Goal: Use online tool/utility: Utilize a website feature to perform a specific function

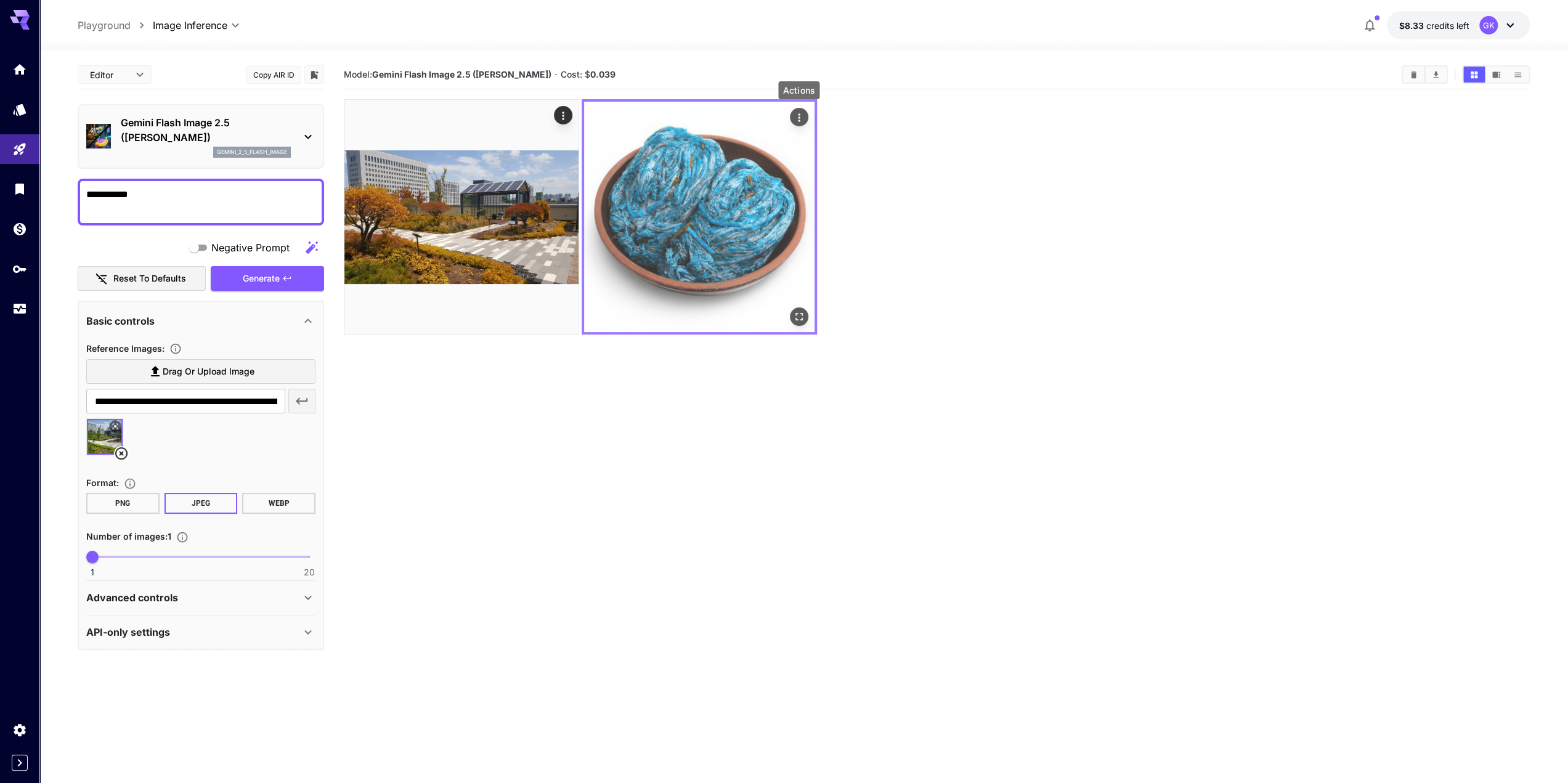
click at [803, 112] on icon "Actions" at bounding box center [800, 118] width 12 height 12
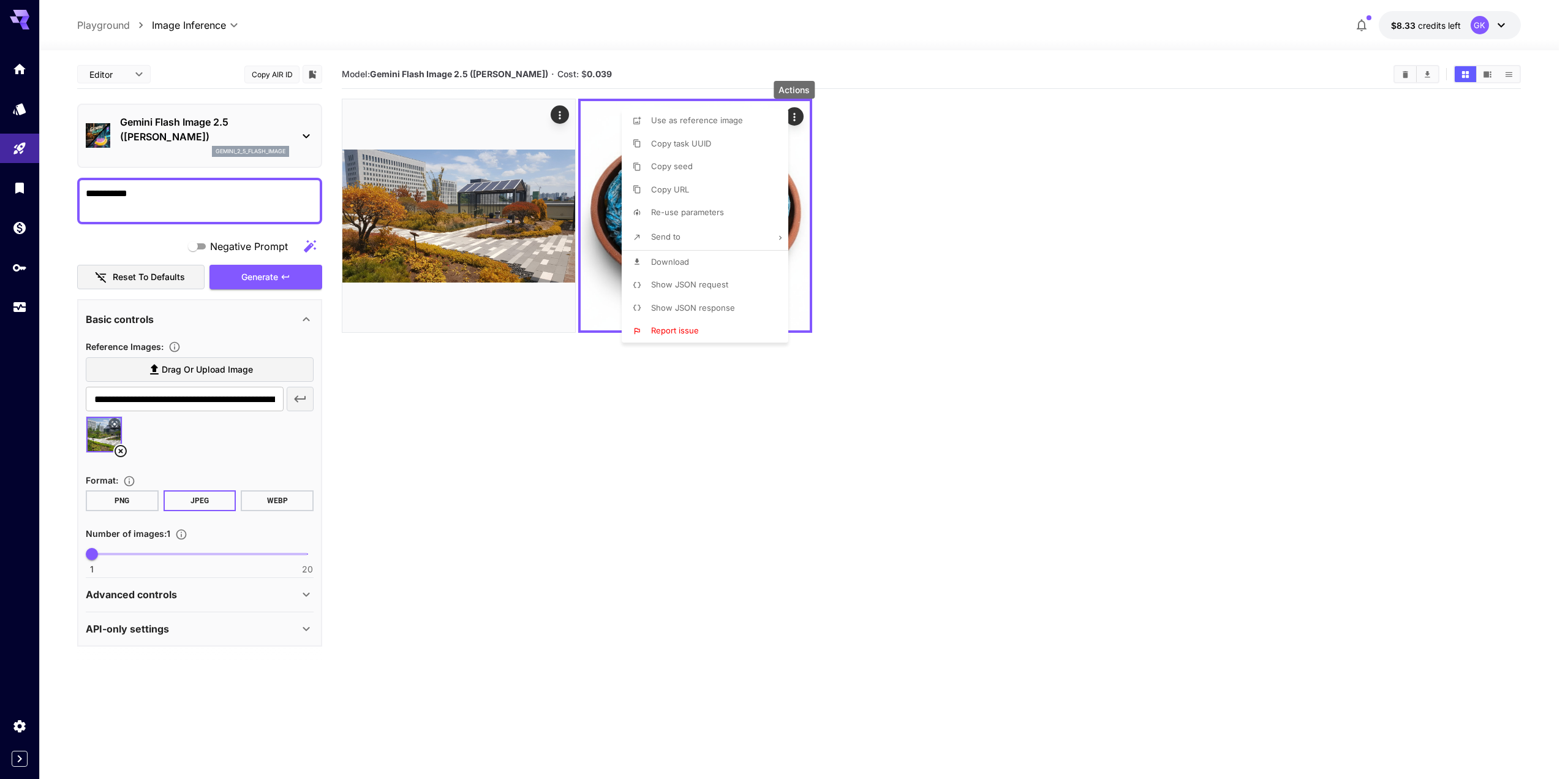
click at [647, 264] on li "Download" at bounding box center [709, 263] width 174 height 23
click at [641, 749] on div at bounding box center [784, 389] width 1568 height 779
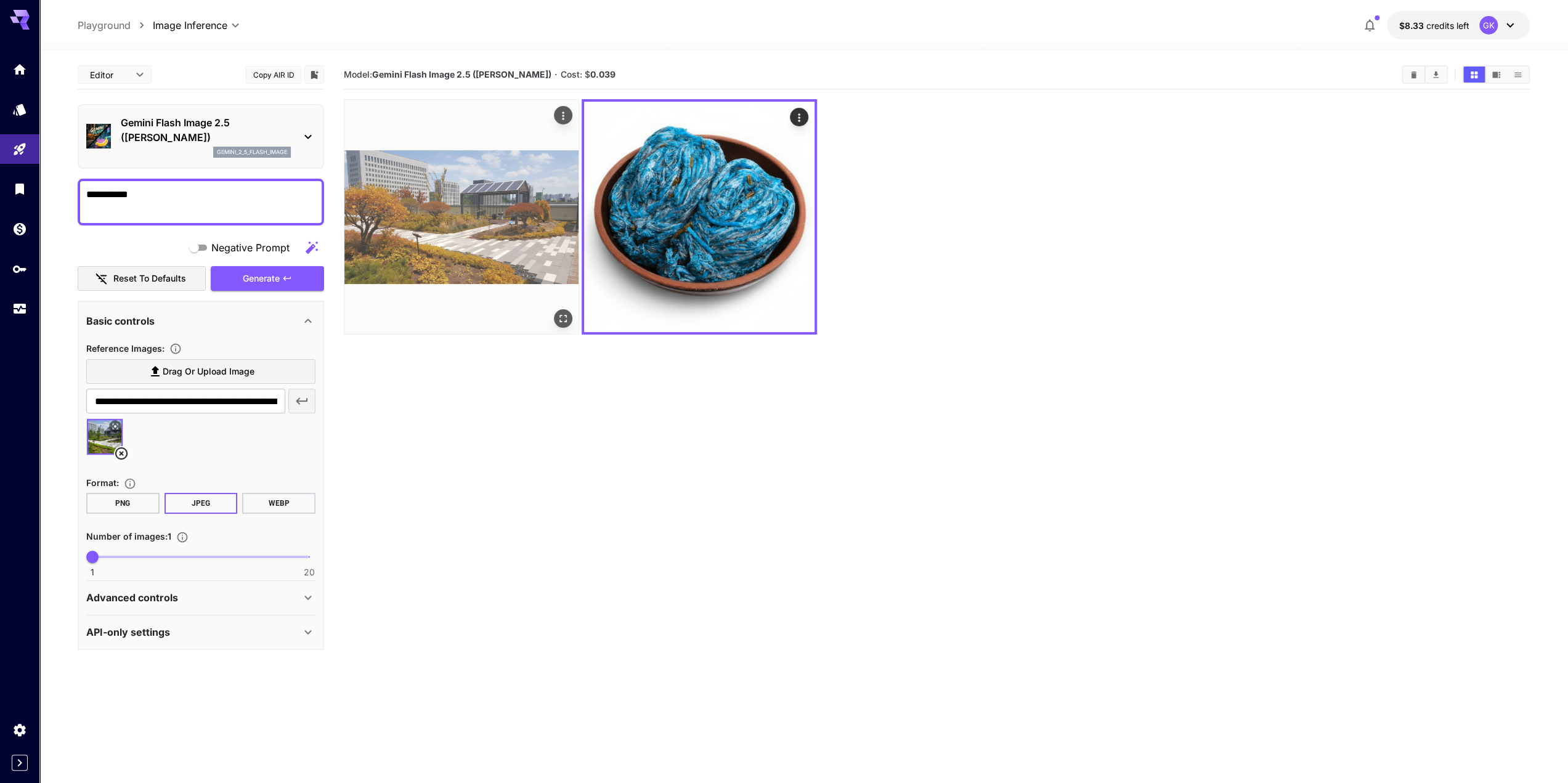
click at [482, 247] on img at bounding box center [461, 217] width 234 height 234
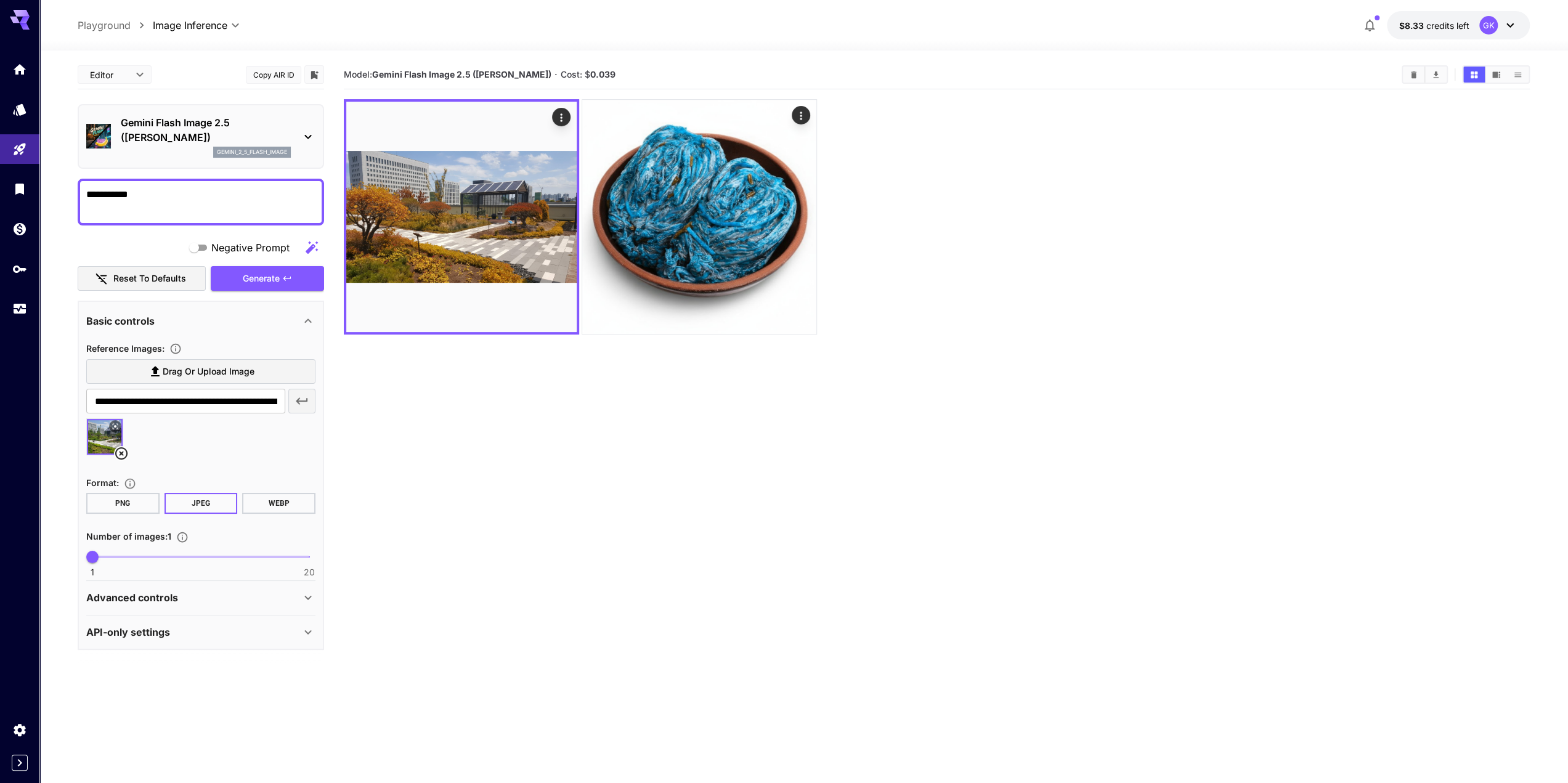
drag, startPoint x: 791, startPoint y: 717, endPoint x: 711, endPoint y: 745, distance: 84.8
click at [791, 717] on section "Model: Gemini Flash Image 2.5 ([PERSON_NAME]) · Cost: $ 0.039" at bounding box center [936, 451] width 1186 height 783
click at [707, 725] on section "Model: Gemini Flash Image 2.5 ([PERSON_NAME]) · Cost: $ 0.039" at bounding box center [936, 451] width 1186 height 783
click at [494, 587] on section "Model: Gemini Flash Image 2.5 ([PERSON_NAME]) · Cost: $ 0.039" at bounding box center [936, 451] width 1186 height 783
click at [491, 652] on section "Model: Gemini Flash Image 2.5 ([PERSON_NAME]) · Cost: $ 0.039" at bounding box center [936, 451] width 1186 height 783
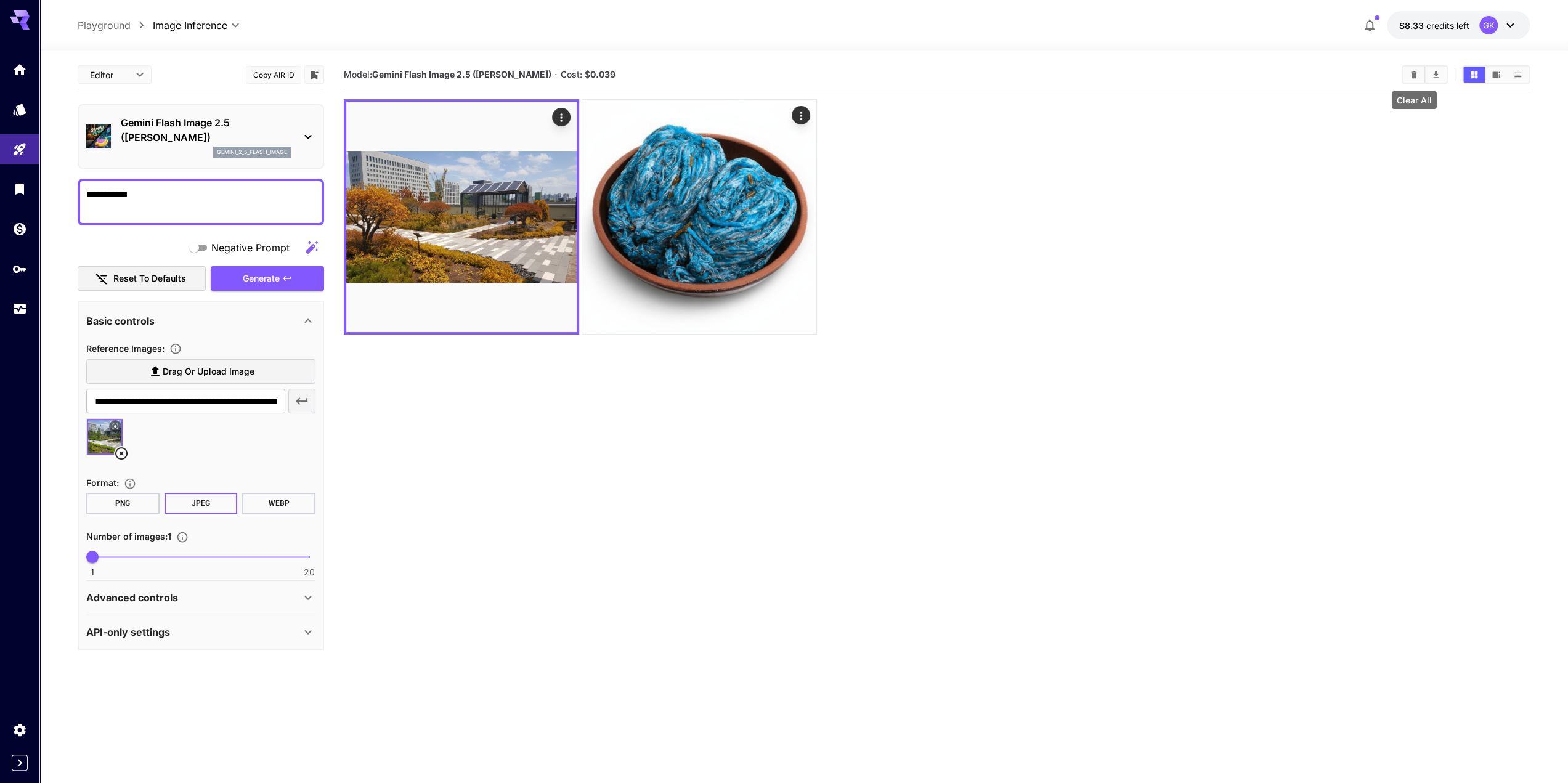
click at [659, 445] on section "Model: Gemini Flash Image 2.5 ([PERSON_NAME]) · Cost: $ 0.039" at bounding box center [936, 451] width 1186 height 783
click at [552, 484] on section "Model: Gemini Flash Image 2.5 ([PERSON_NAME]) · Cost: $ 0.039" at bounding box center [936, 451] width 1186 height 783
drag, startPoint x: 805, startPoint y: 713, endPoint x: 799, endPoint y: 710, distance: 6.7
click at [805, 713] on section "Model: Gemini Flash Image 2.5 ([PERSON_NAME]) · Cost: $ 0.039" at bounding box center [936, 451] width 1186 height 783
click at [635, 725] on section "Model: Gemini Flash Image 2.5 ([PERSON_NAME]) · Cost: $ 0.039" at bounding box center [936, 451] width 1186 height 783
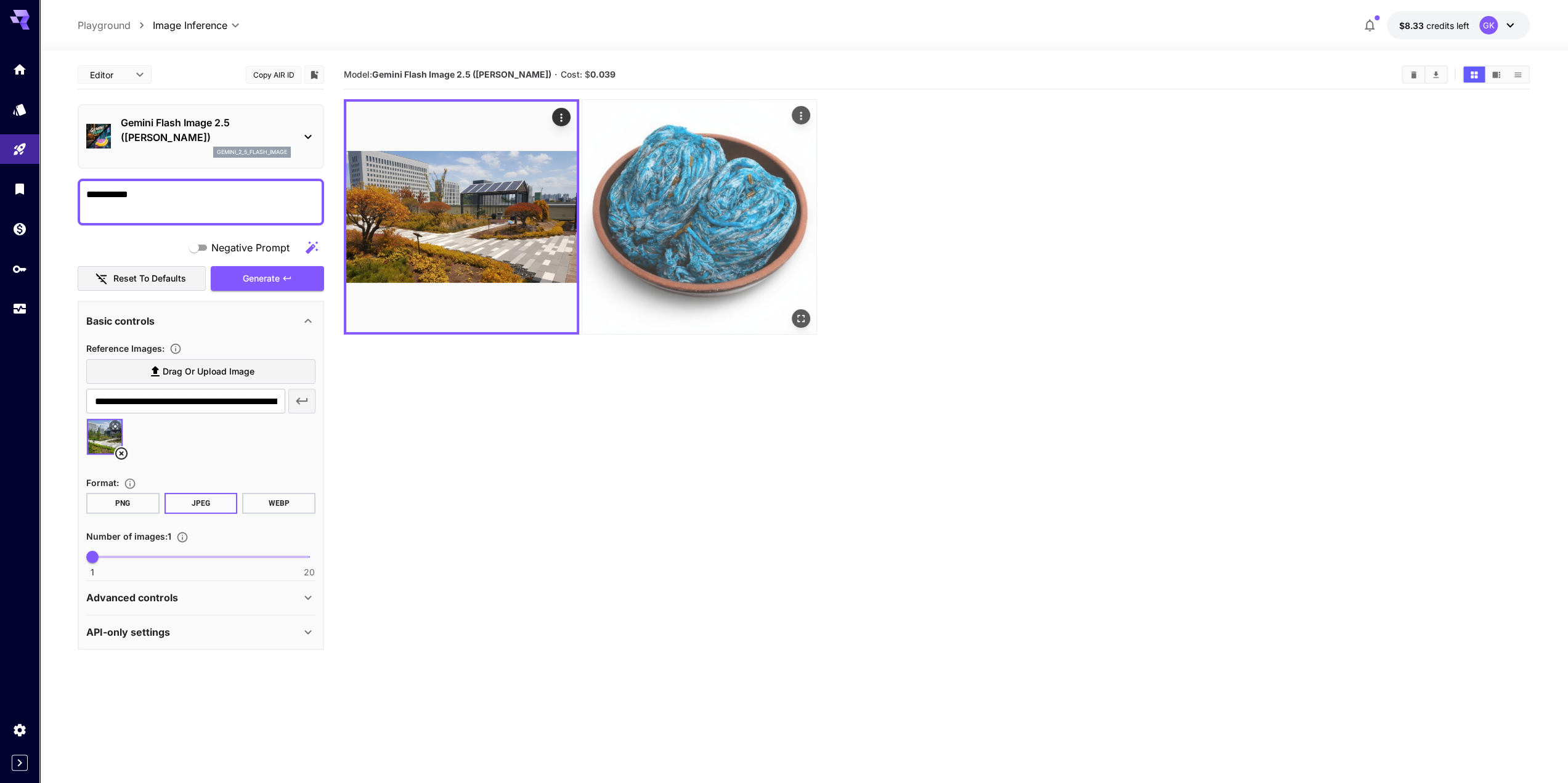
click at [703, 246] on img at bounding box center [699, 217] width 234 height 234
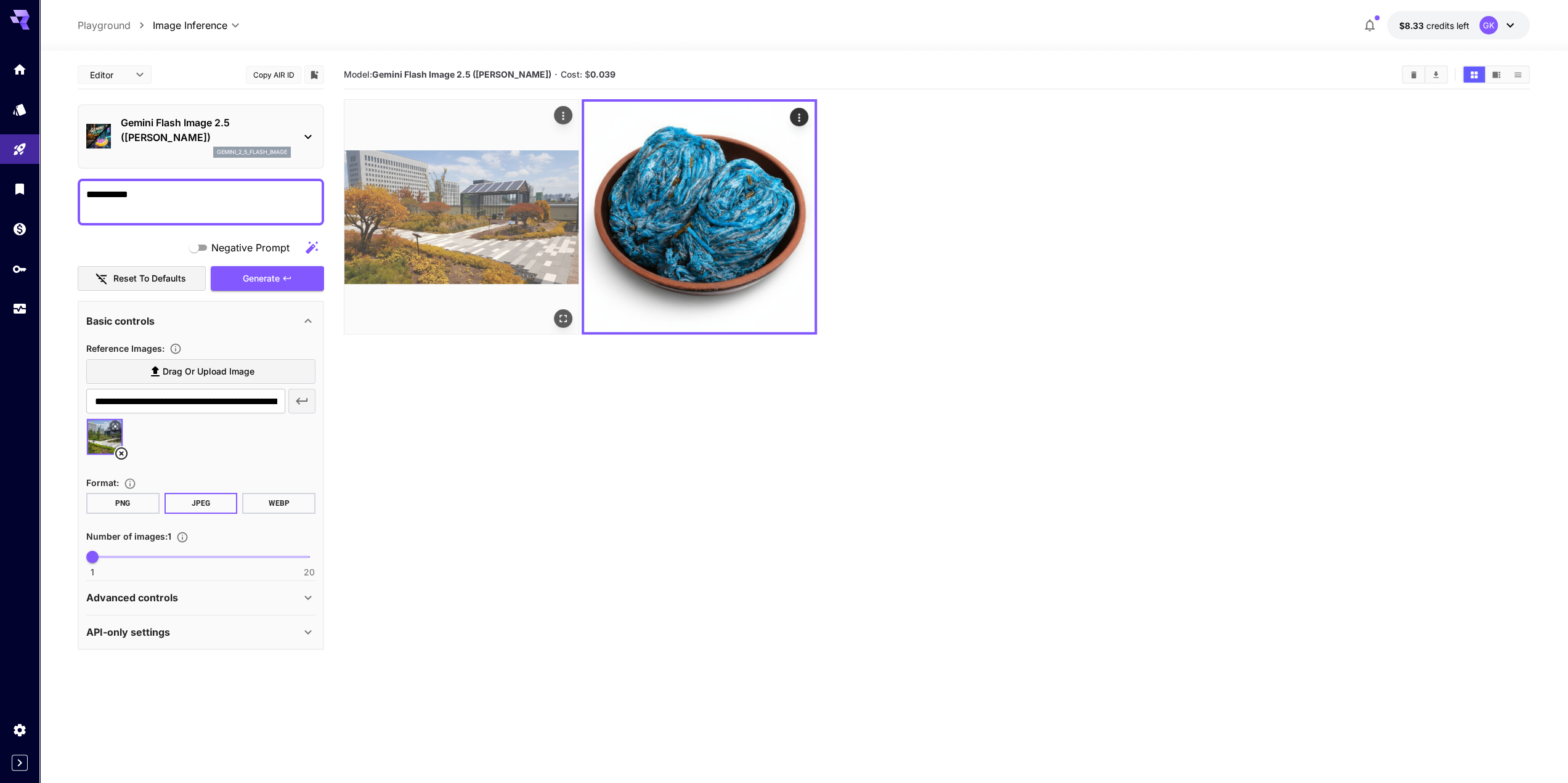
click at [510, 261] on img at bounding box center [461, 217] width 234 height 234
click at [511, 262] on img at bounding box center [461, 217] width 234 height 234
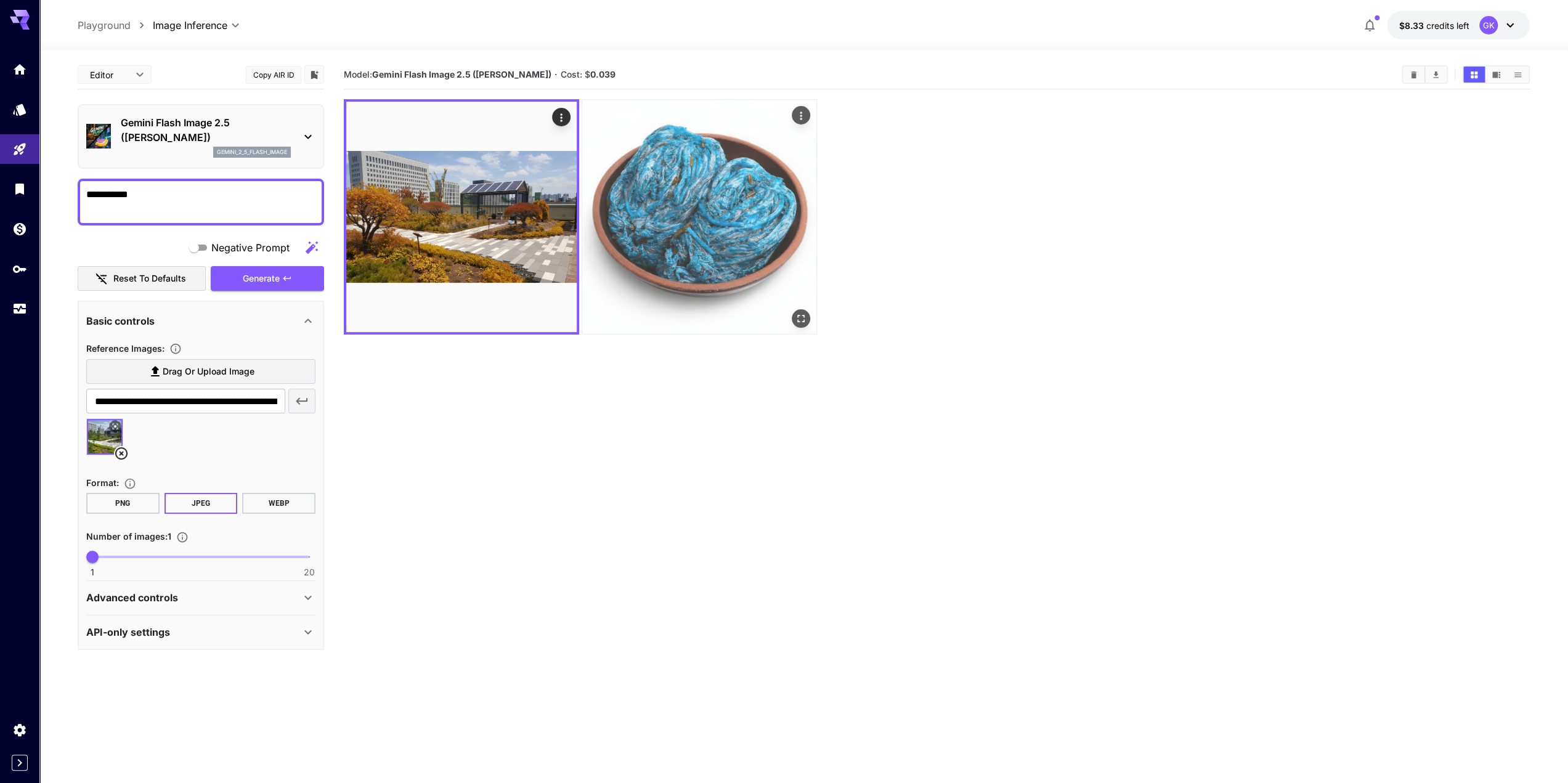
click at [662, 266] on img at bounding box center [699, 217] width 234 height 234
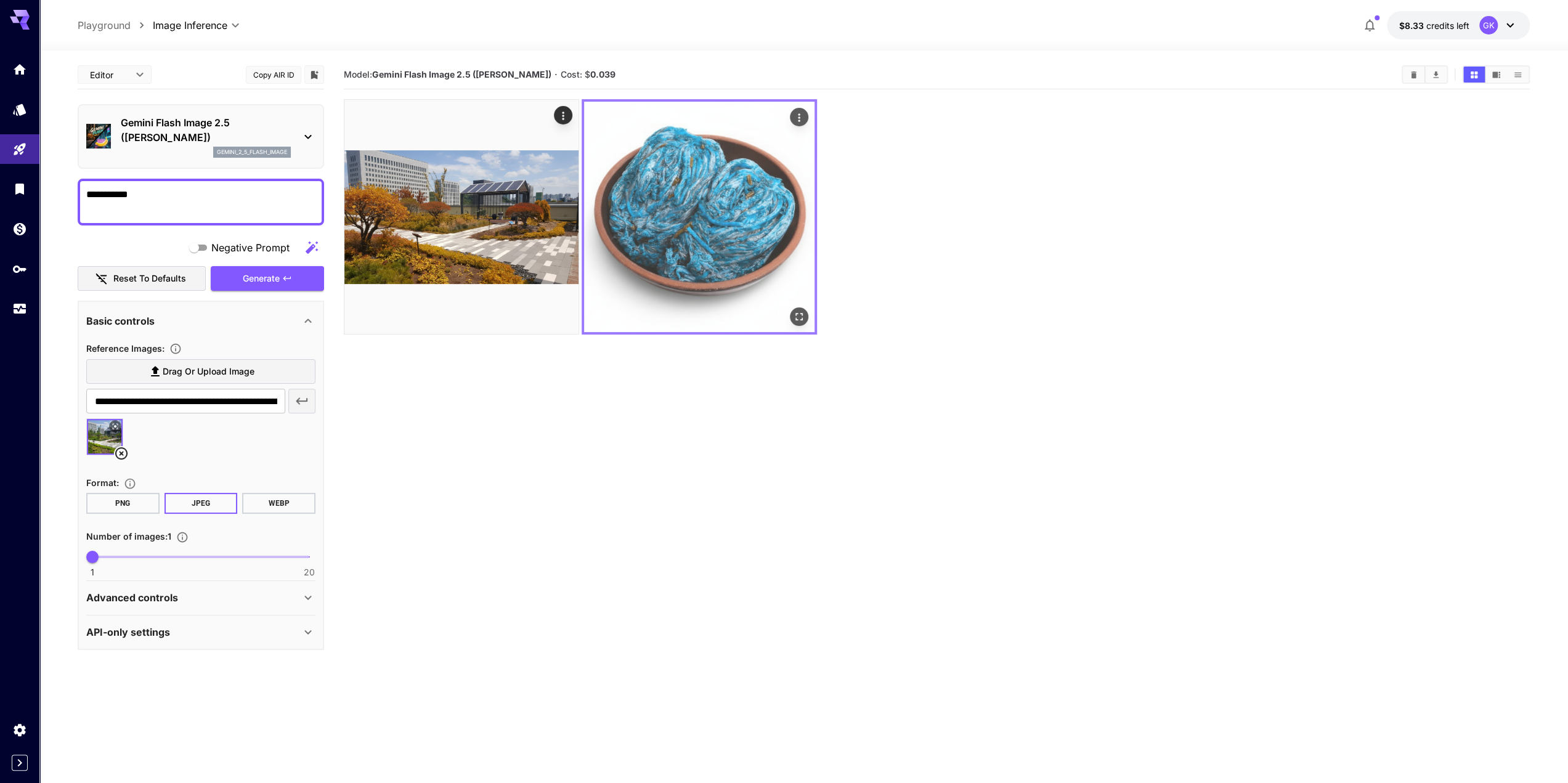
click at [662, 266] on img at bounding box center [699, 217] width 230 height 230
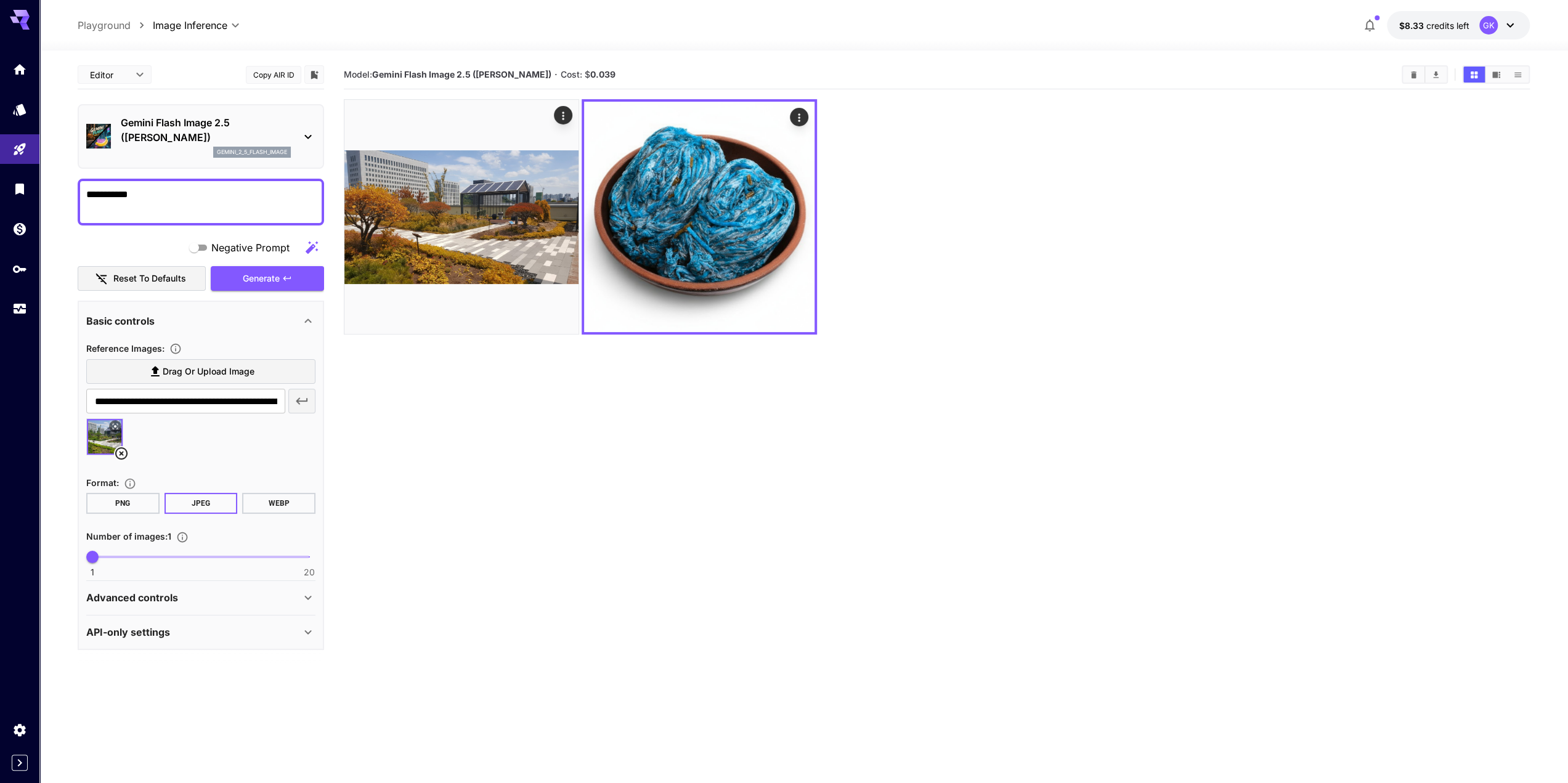
click at [121, 454] on icon at bounding box center [121, 453] width 12 height 12
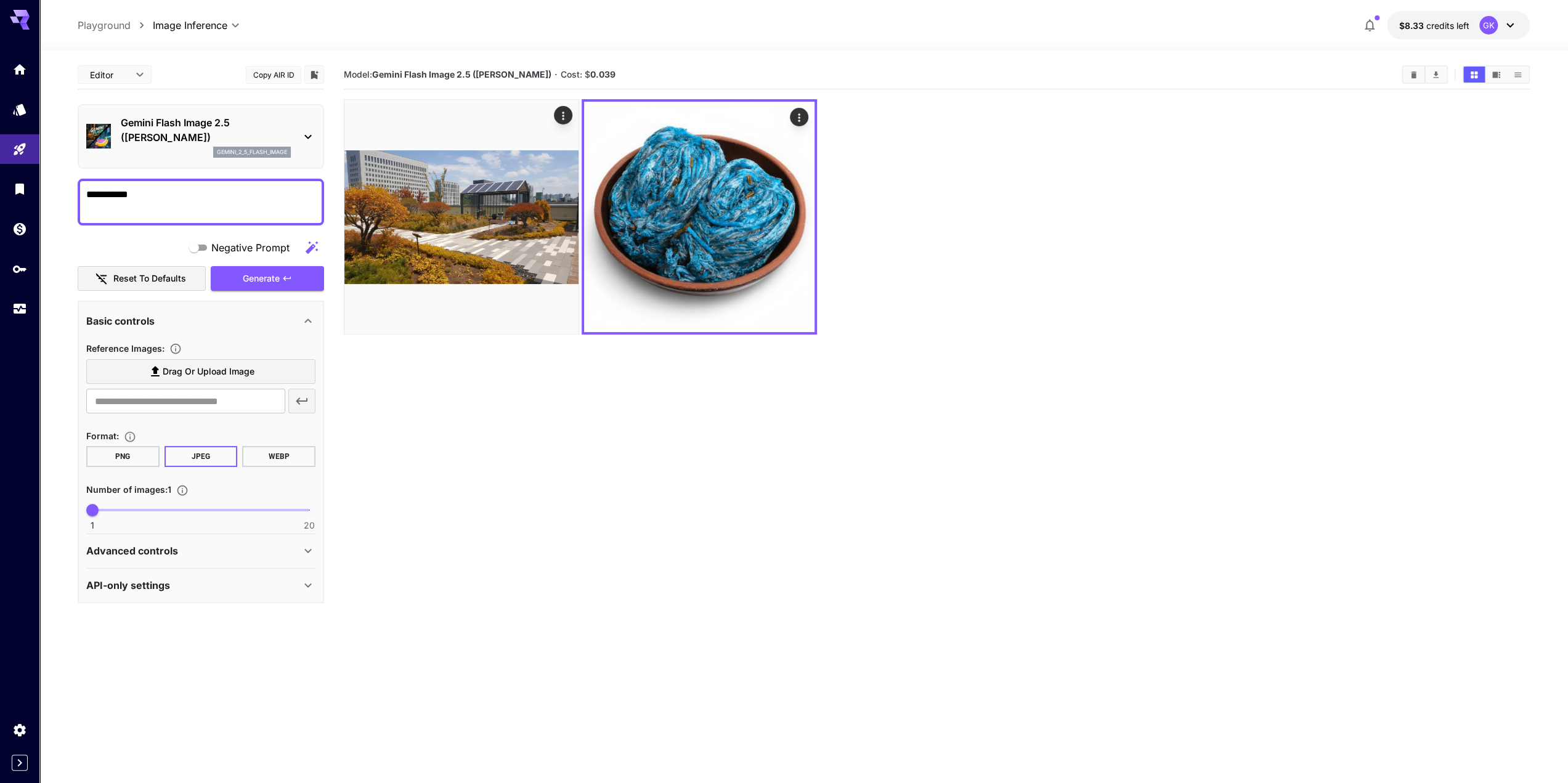
click at [606, 455] on section "Model: Gemini Flash Image 2.5 ([PERSON_NAME]) · Cost: $ 0.039" at bounding box center [936, 451] width 1186 height 783
click at [307, 545] on icon at bounding box center [308, 551] width 15 height 15
click at [316, 652] on div "Basic controls Reference Images : Drag or upload image ​ Format : PNG JPEG WEBP…" at bounding box center [201, 485] width 247 height 369
click at [308, 653] on icon at bounding box center [308, 653] width 15 height 15
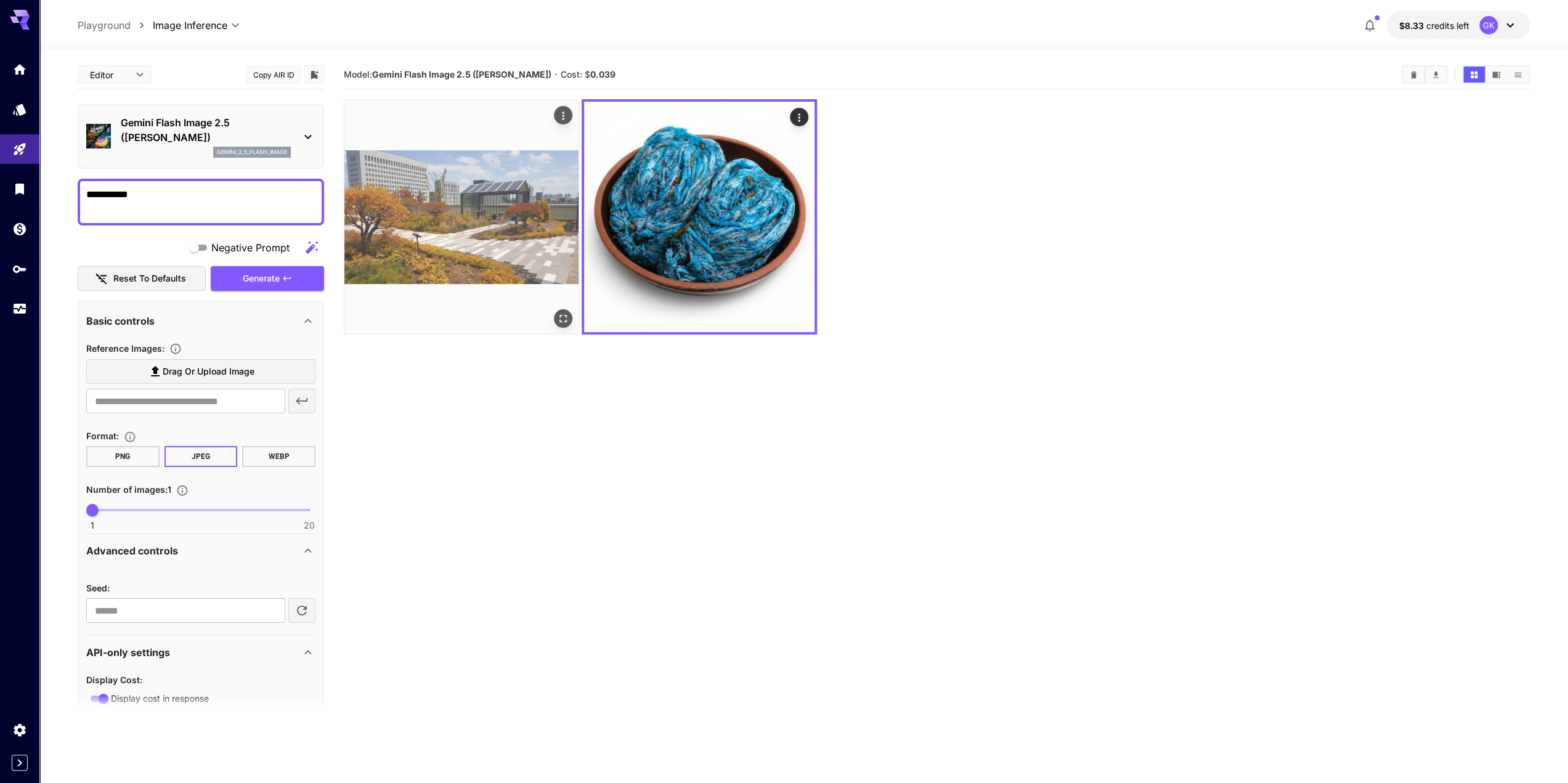
click at [499, 201] on img at bounding box center [461, 217] width 234 height 234
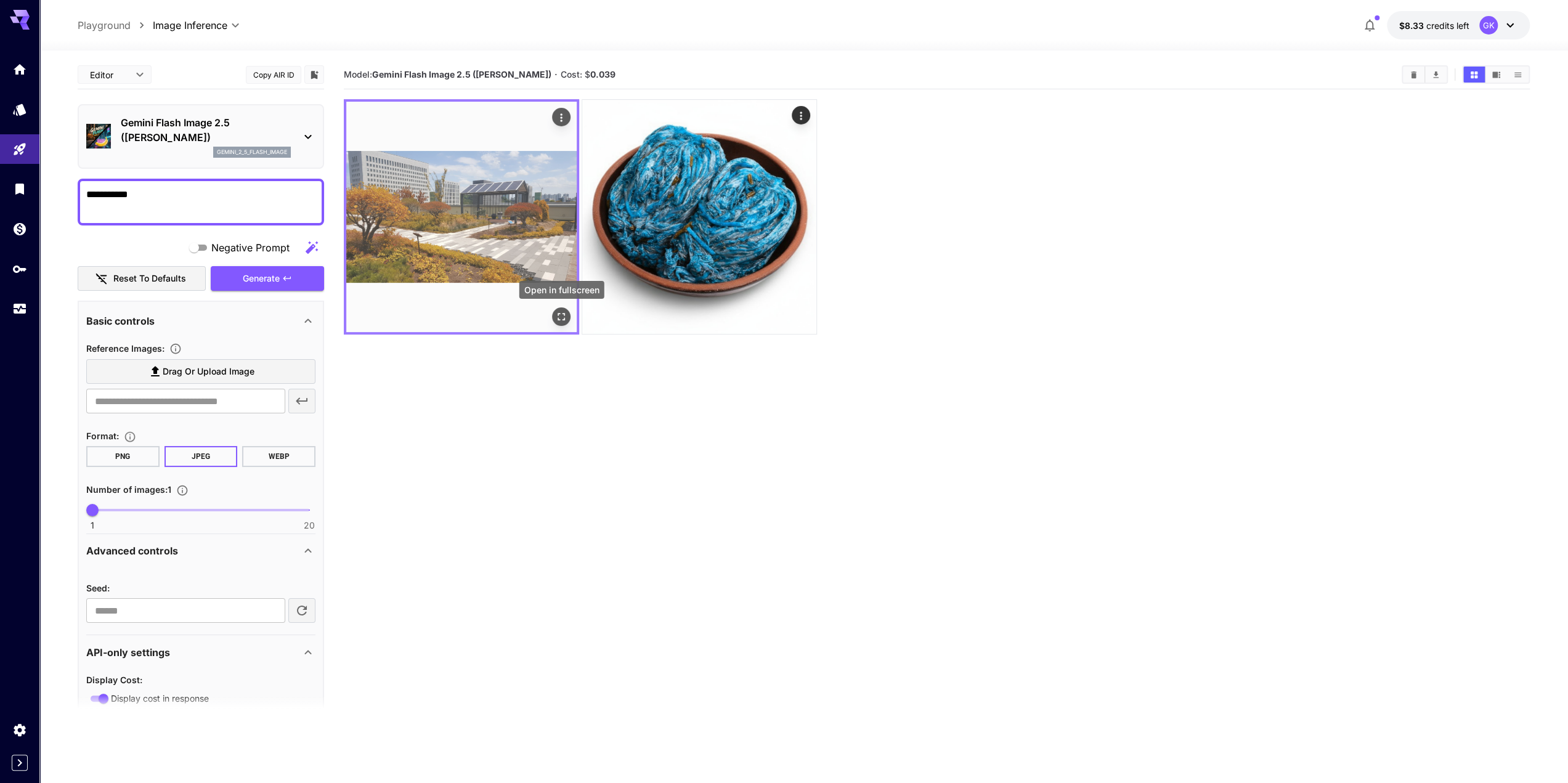
click at [566, 317] on icon "Open in fullscreen" at bounding box center [562, 317] width 12 height 12
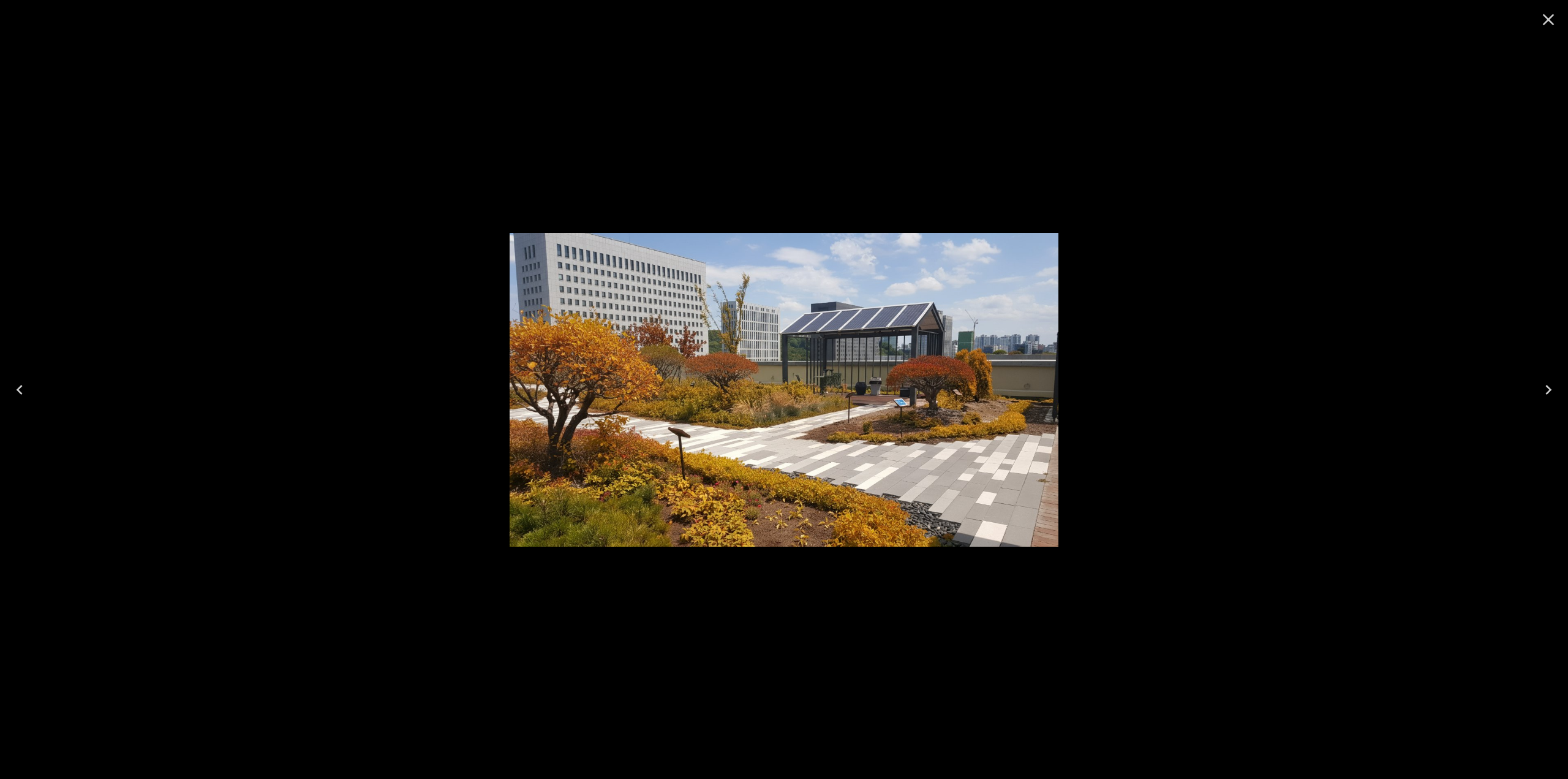
click at [1551, 20] on icon "Close" at bounding box center [1549, 20] width 20 height 20
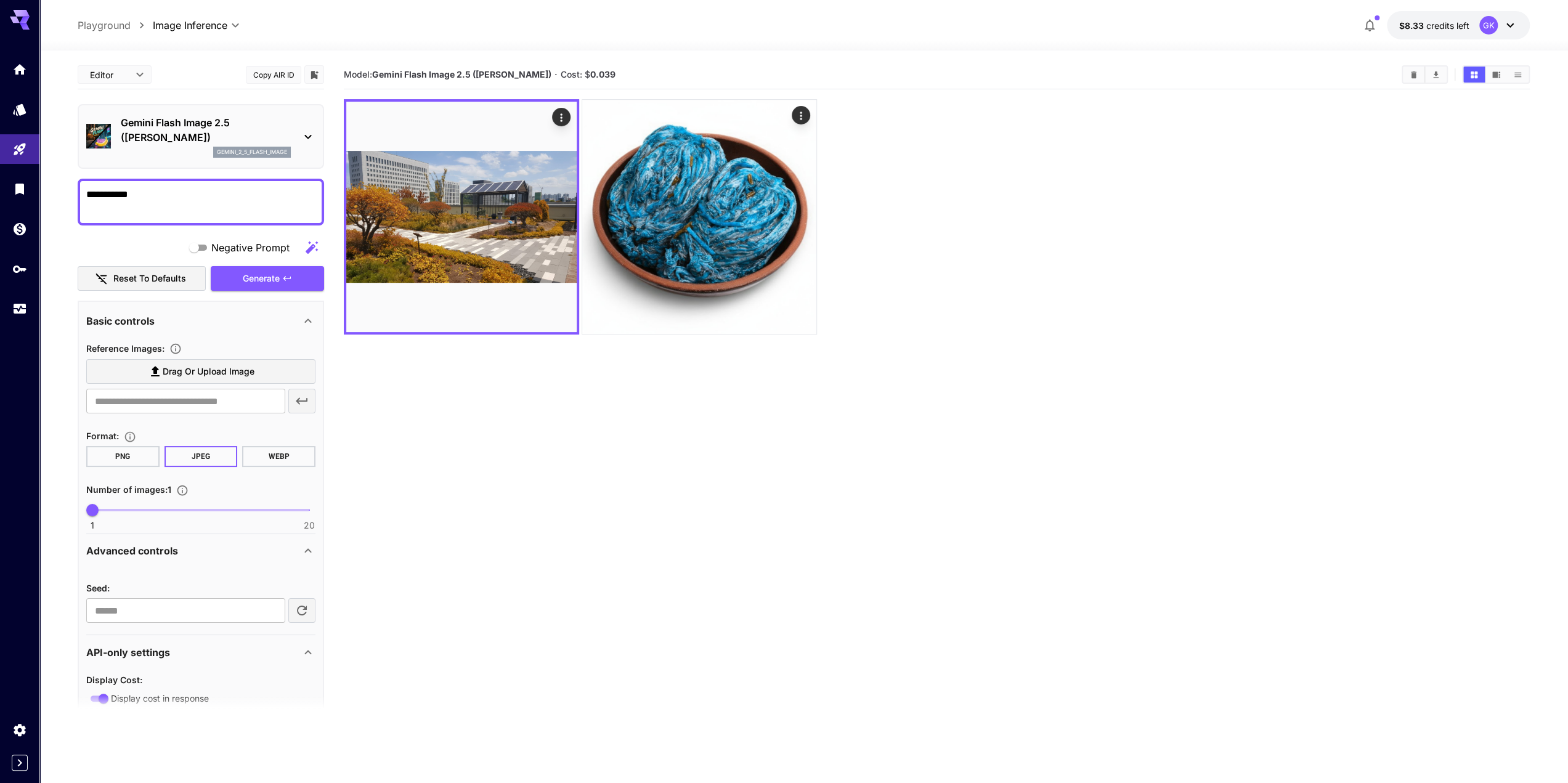
click at [680, 736] on section "Model: Gemini Flash Image 2.5 ([PERSON_NAME]) · Cost: $ 0.039" at bounding box center [936, 451] width 1186 height 783
click at [686, 717] on section "Model: Gemini Flash Image 2.5 ([PERSON_NAME]) · Cost: $ 0.039" at bounding box center [936, 451] width 1186 height 783
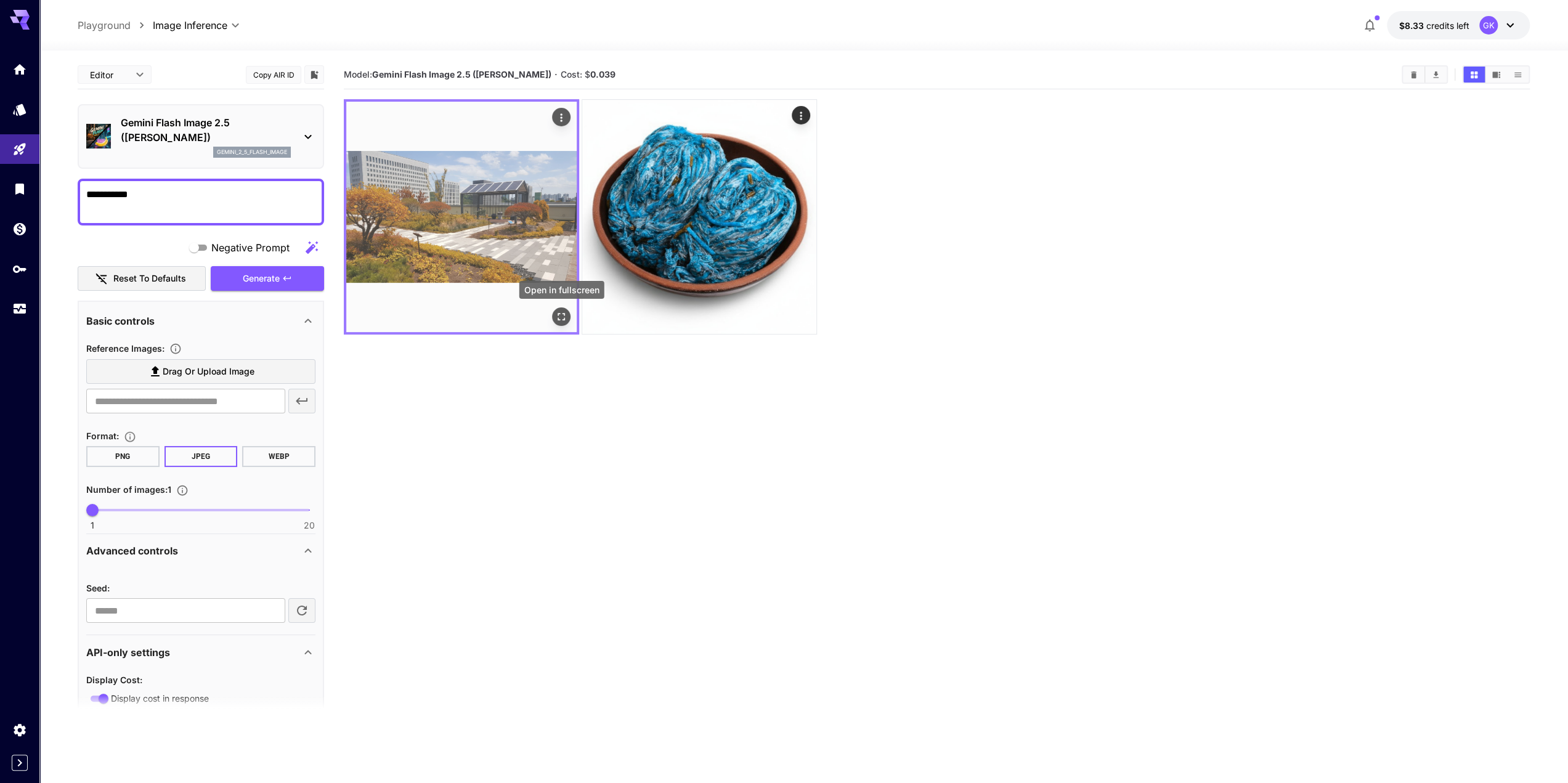
click at [566, 320] on icon "Open in fullscreen" at bounding box center [562, 317] width 12 height 12
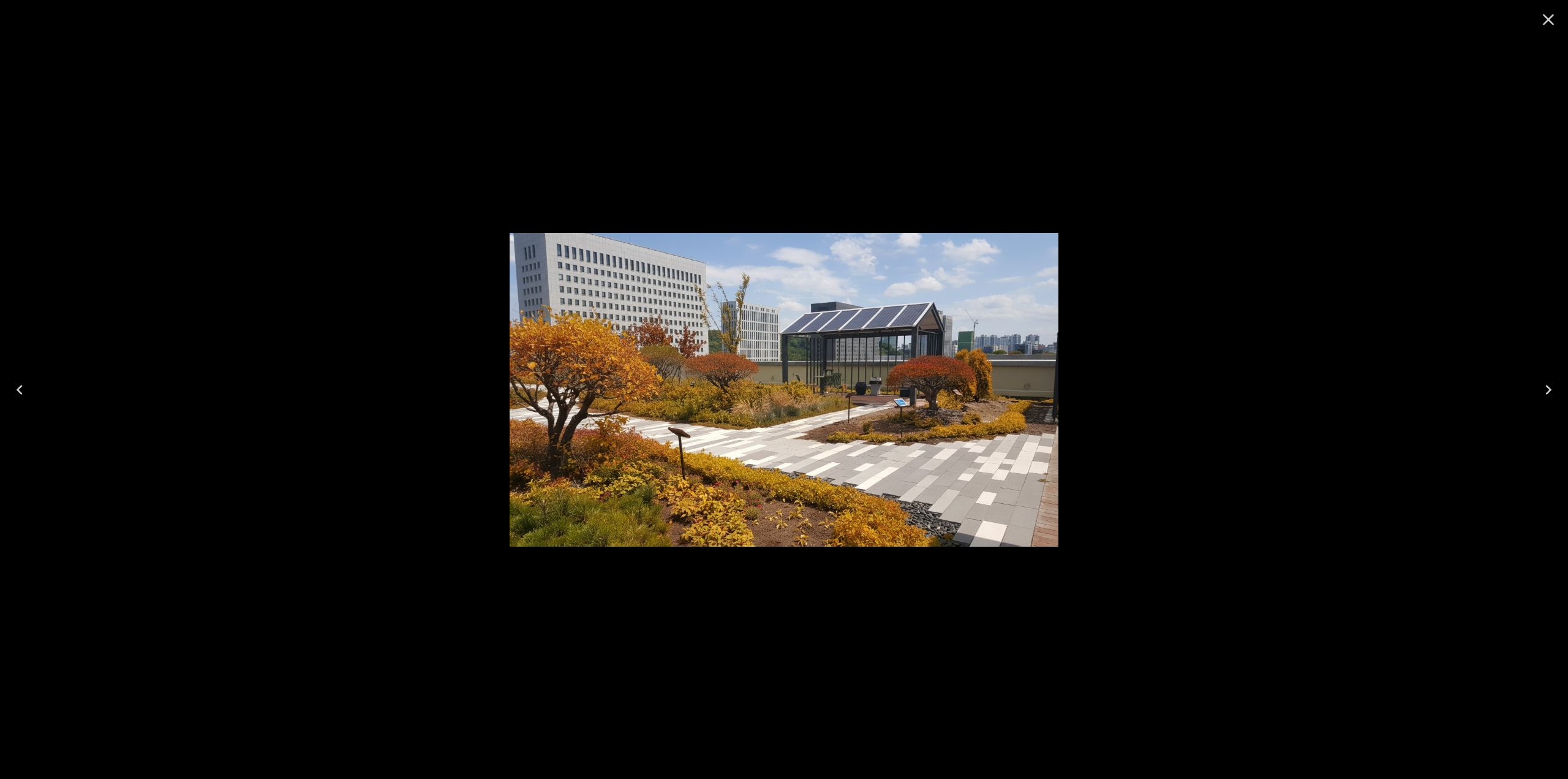
click at [1558, 24] on button "Close" at bounding box center [1549, 20] width 30 height 30
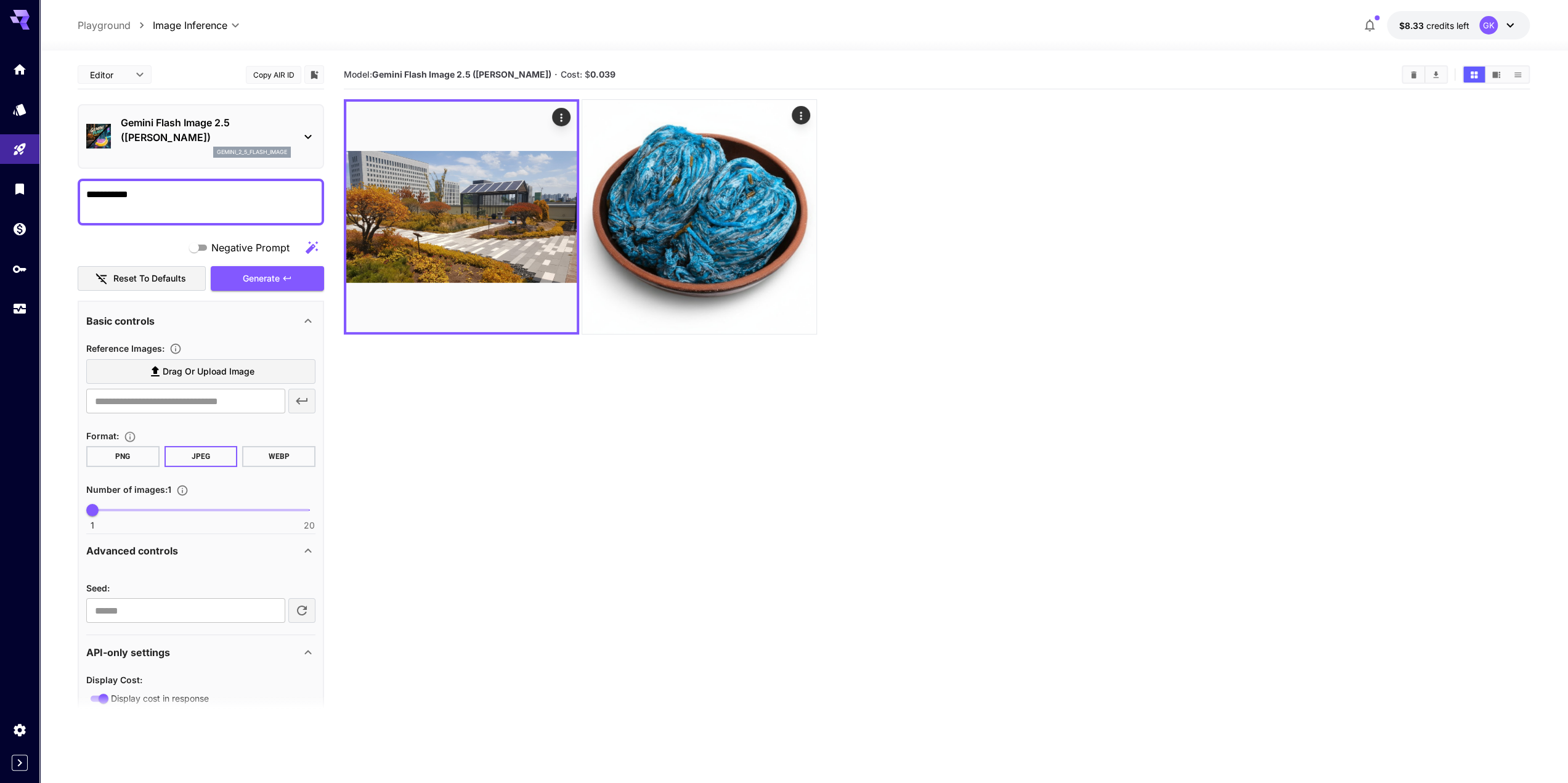
click at [622, 486] on section "Model: Gemini Flash Image 2.5 ([PERSON_NAME]) · Cost: $ 0.039" at bounding box center [936, 451] width 1186 height 783
click at [201, 129] on p "Gemini Flash Image 2.5 ([PERSON_NAME])" at bounding box center [206, 130] width 170 height 30
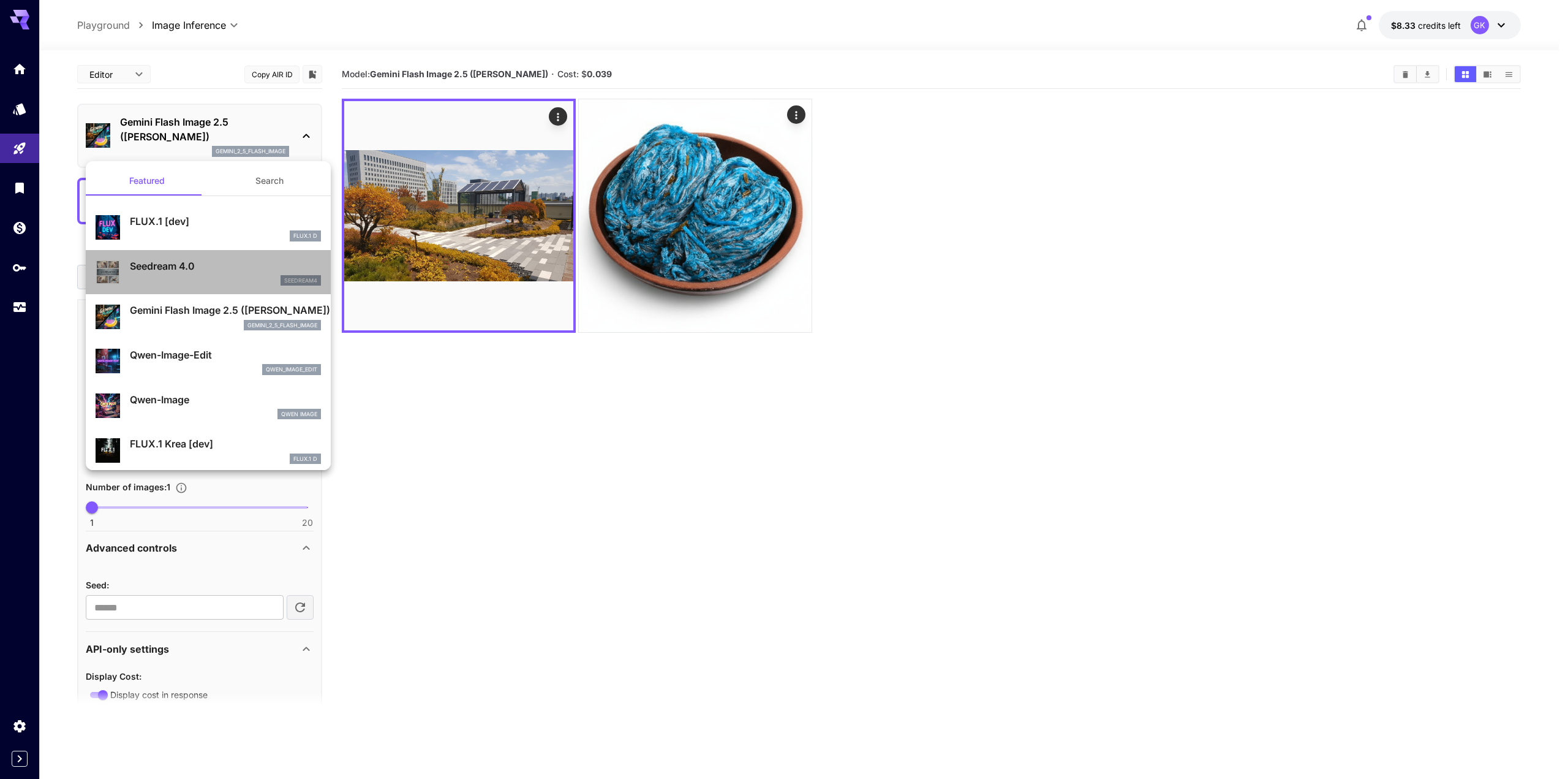
click at [213, 270] on p "Seedream 4.0" at bounding box center [225, 266] width 191 height 15
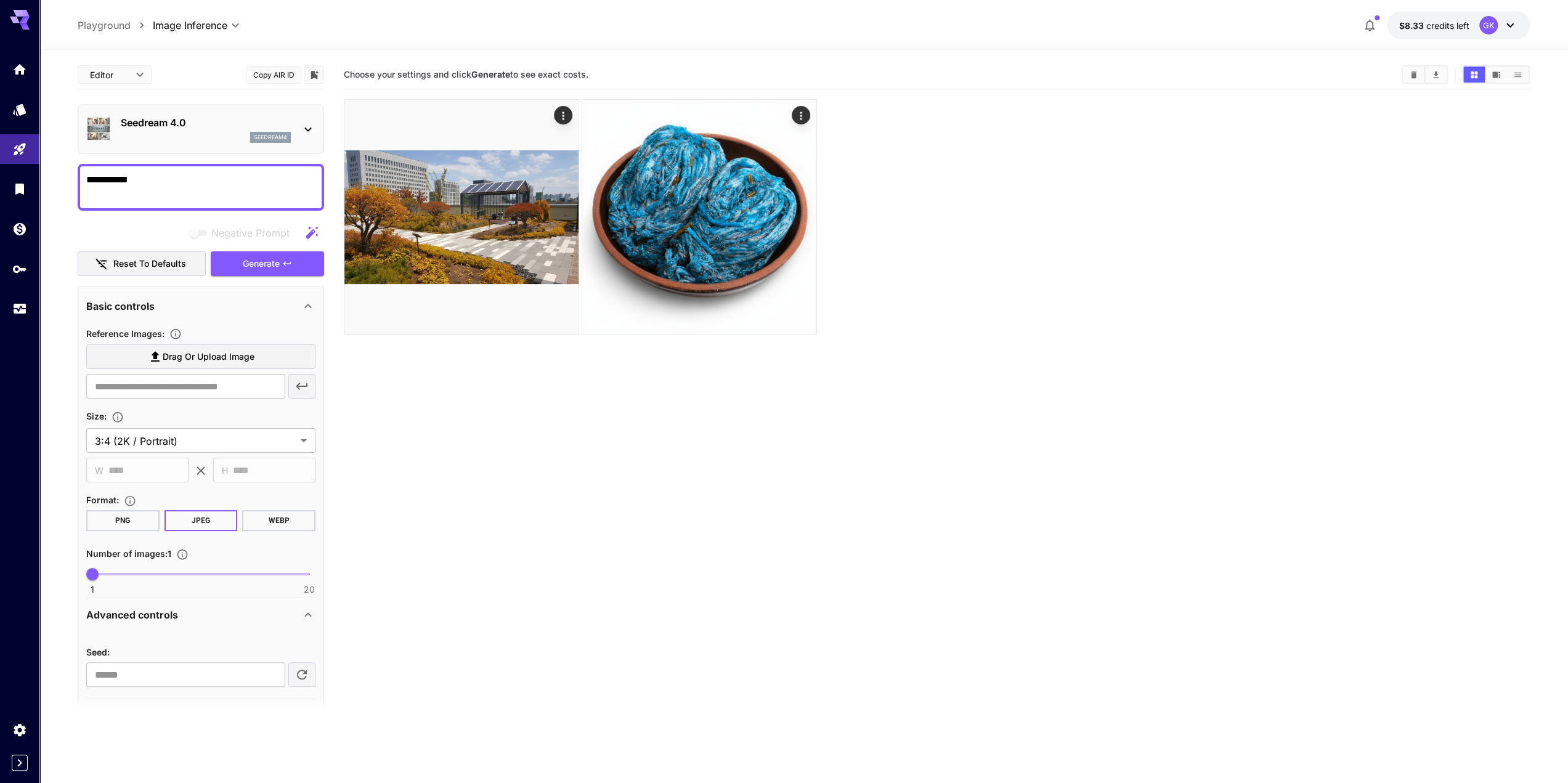
drag, startPoint x: 164, startPoint y: 177, endPoint x: -34, endPoint y: 177, distance: 198.0
click at [0, 177] on html "**********" at bounding box center [784, 440] width 1568 height 880
type textarea "*"
click at [142, 181] on textarea "**********" at bounding box center [201, 188] width 229 height 30
type textarea "**********"
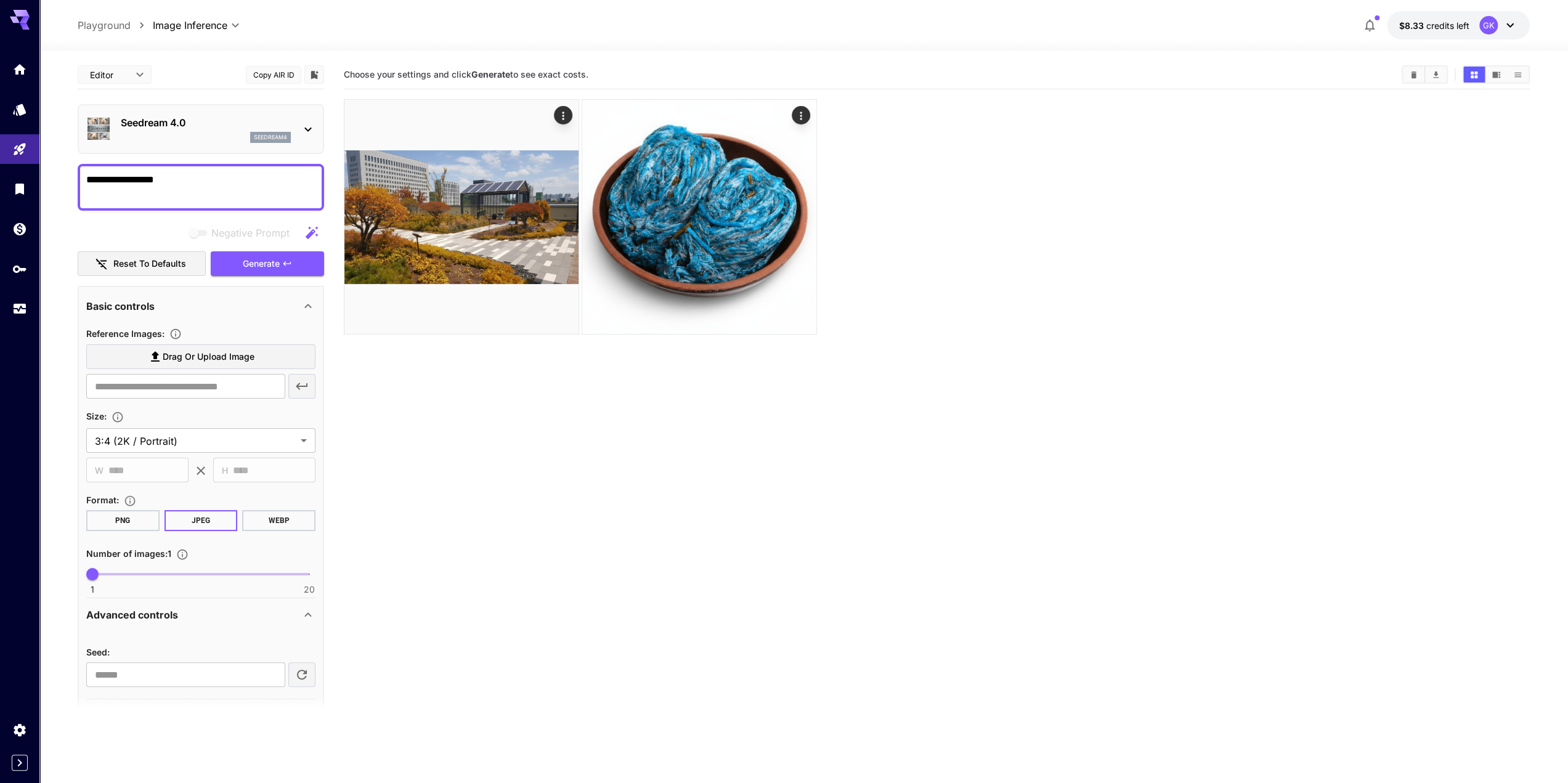
click at [430, 382] on section "Choose your settings and click Generate to see exact costs." at bounding box center [936, 451] width 1186 height 783
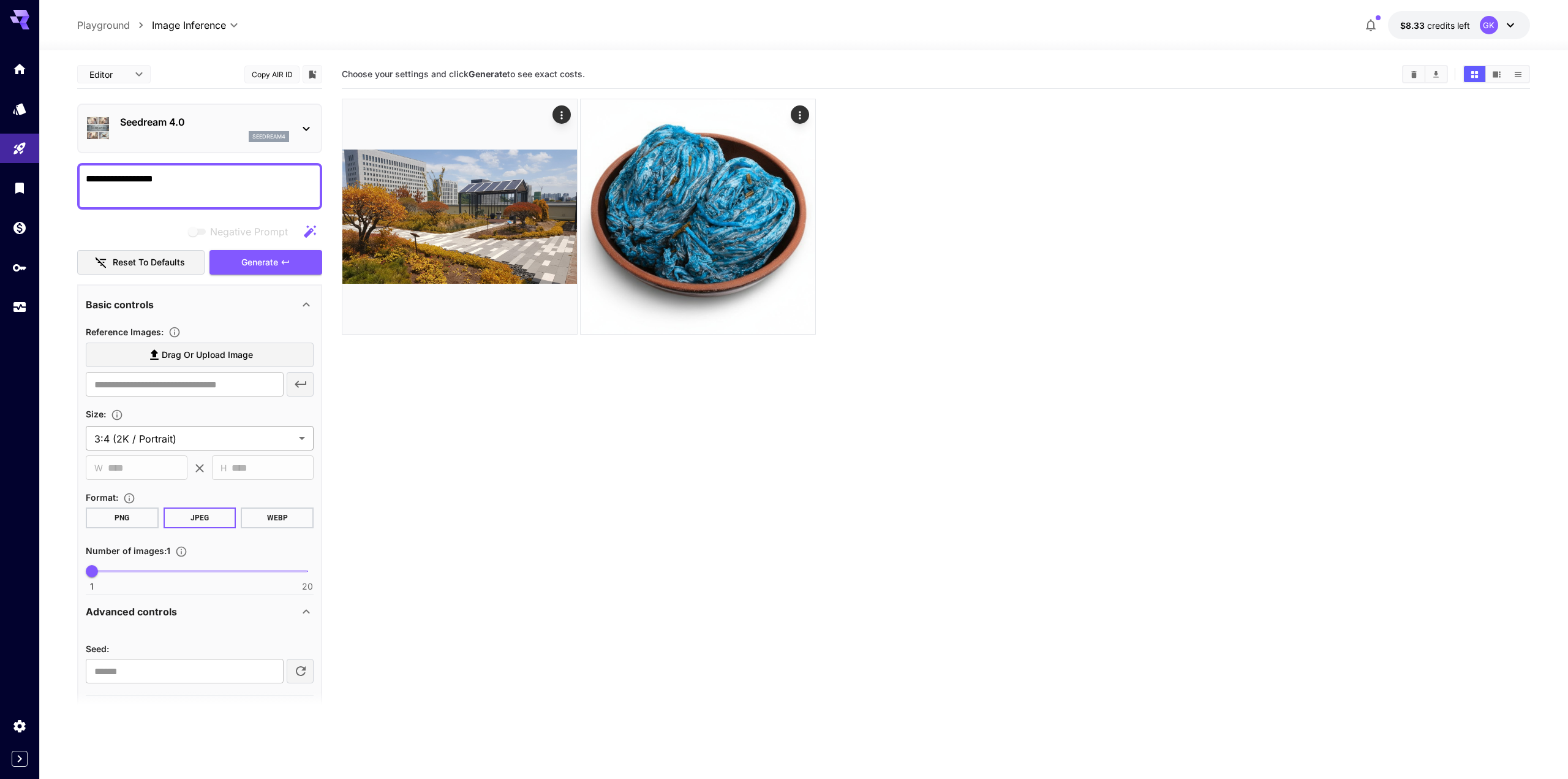
click at [224, 443] on body "**********" at bounding box center [784, 437] width 1568 height 875
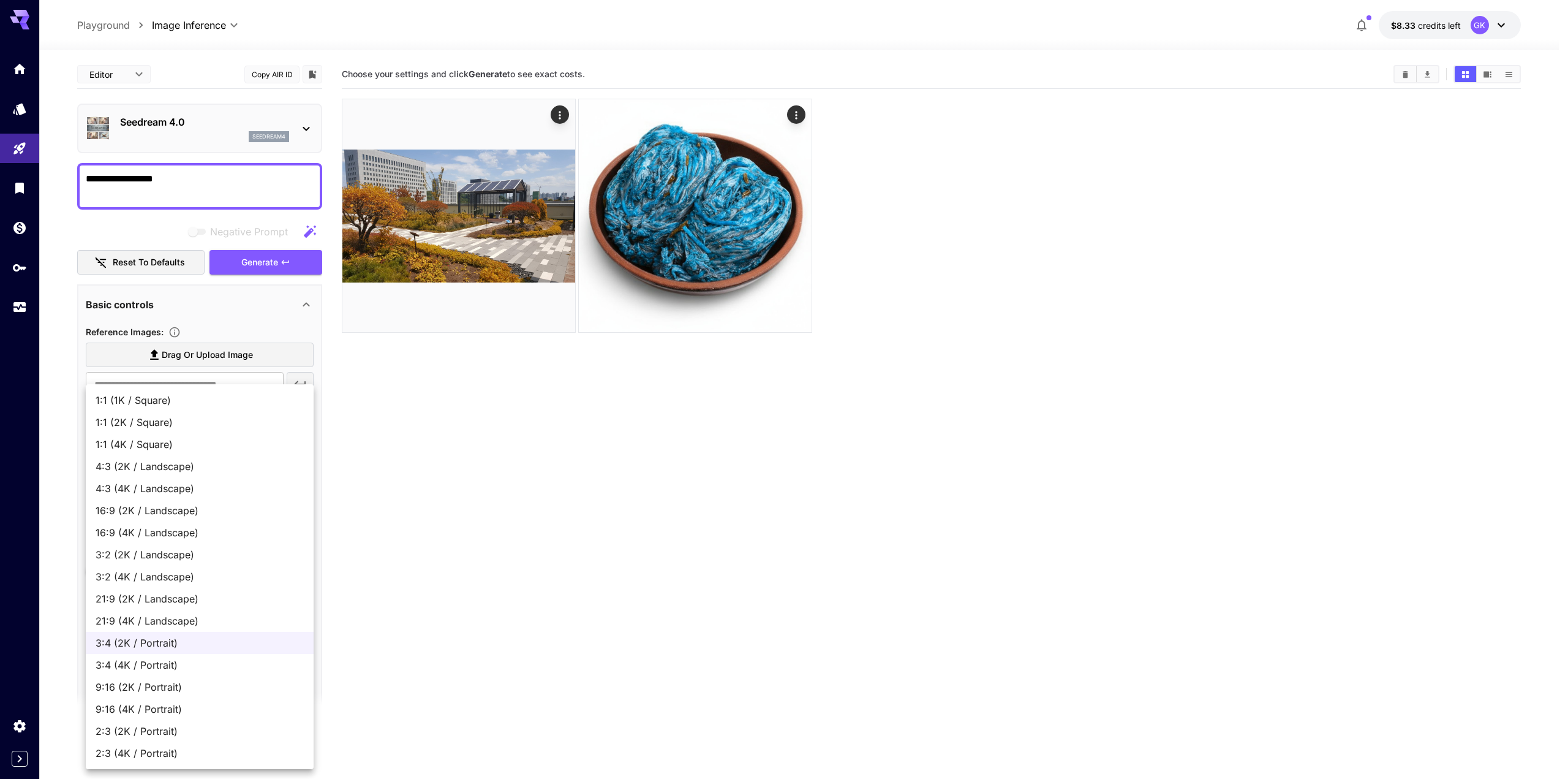
click at [167, 443] on span "1:1 (4K / Square)" at bounding box center [199, 444] width 208 height 15
type input "**********"
type input "****"
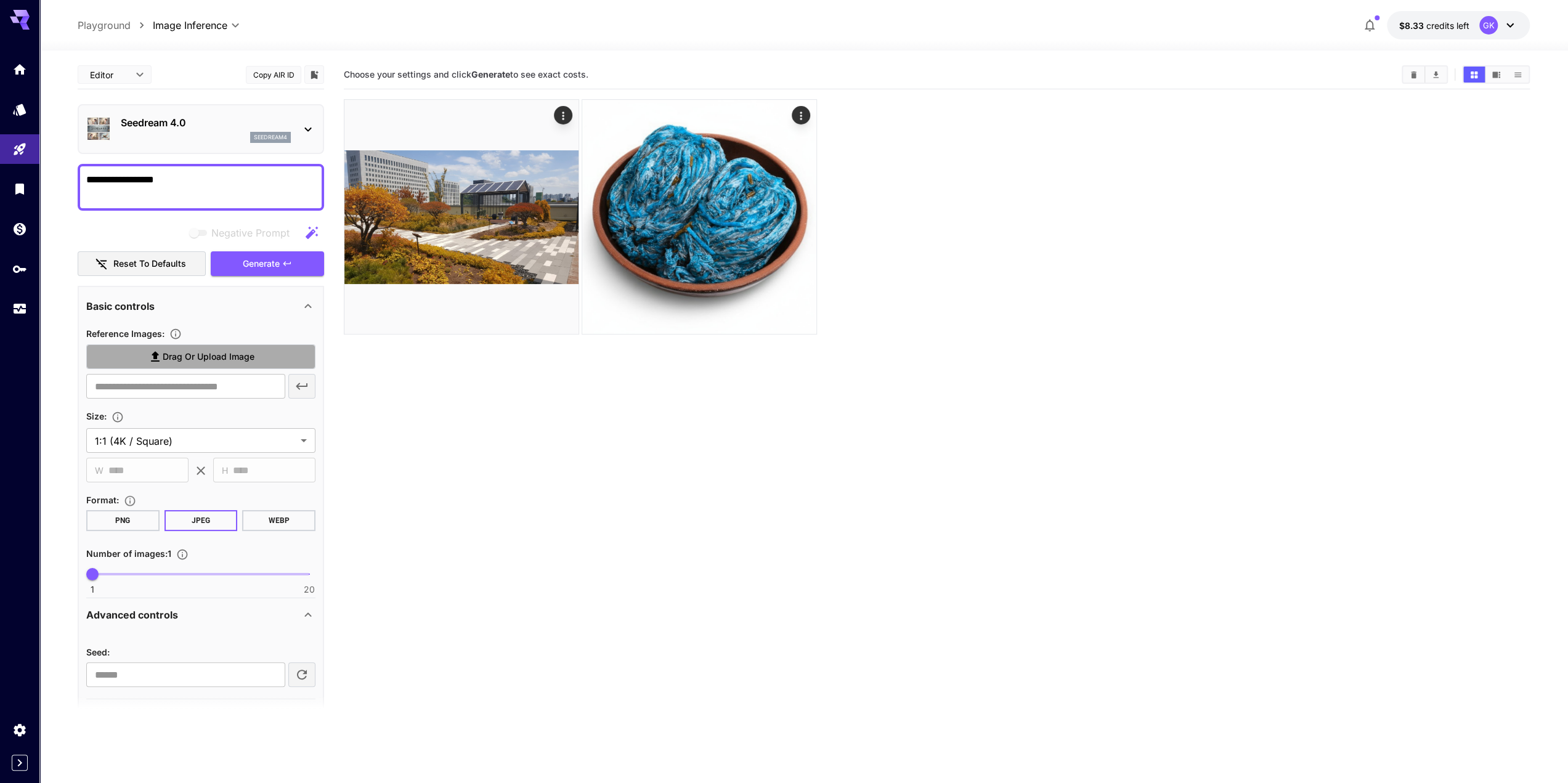
click at [205, 364] on label "Drag or upload image" at bounding box center [201, 356] width 229 height 25
click at [0, 0] on input "Drag or upload image" at bounding box center [0, 0] width 0 height 0
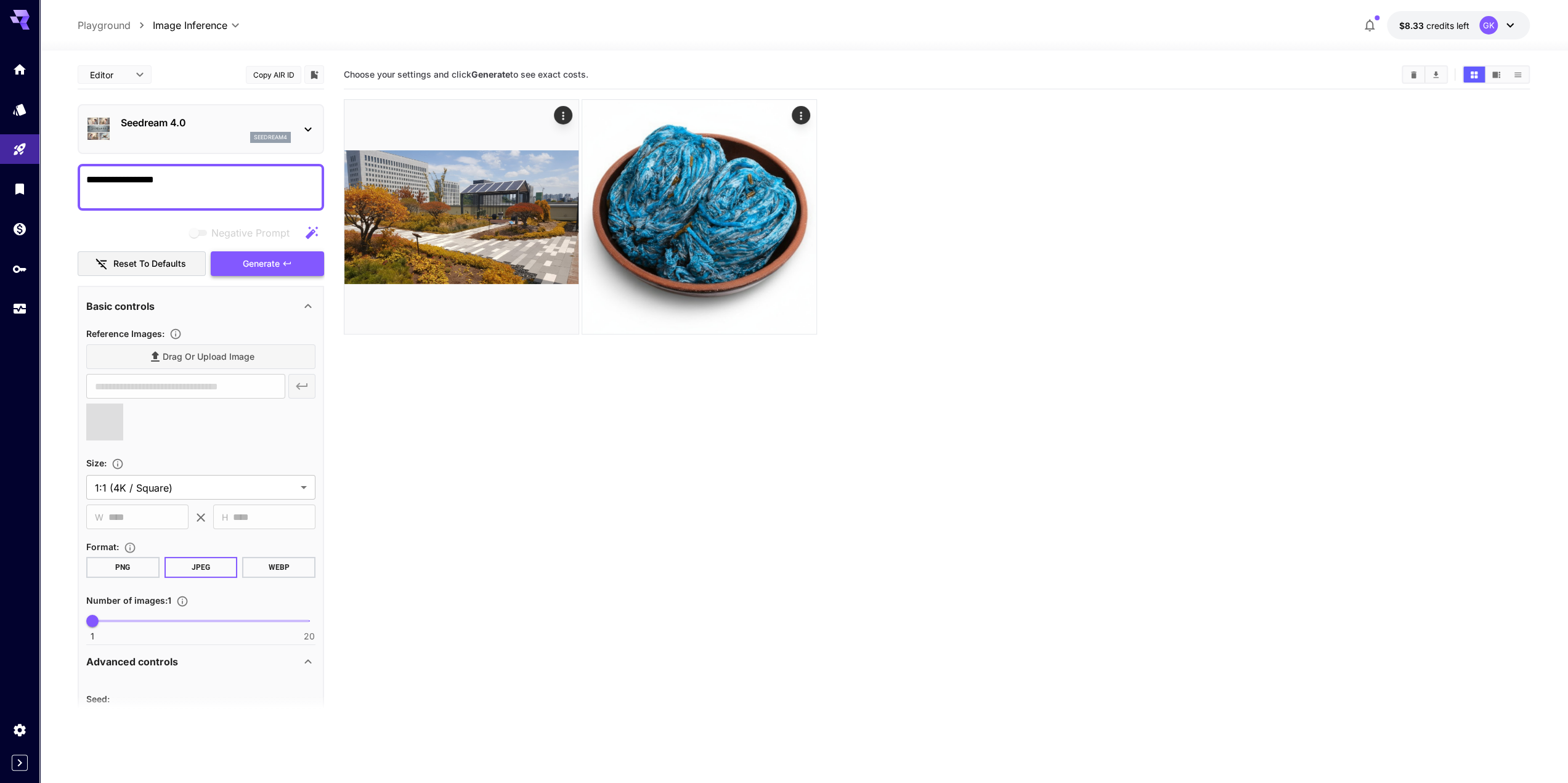
type input "**********"
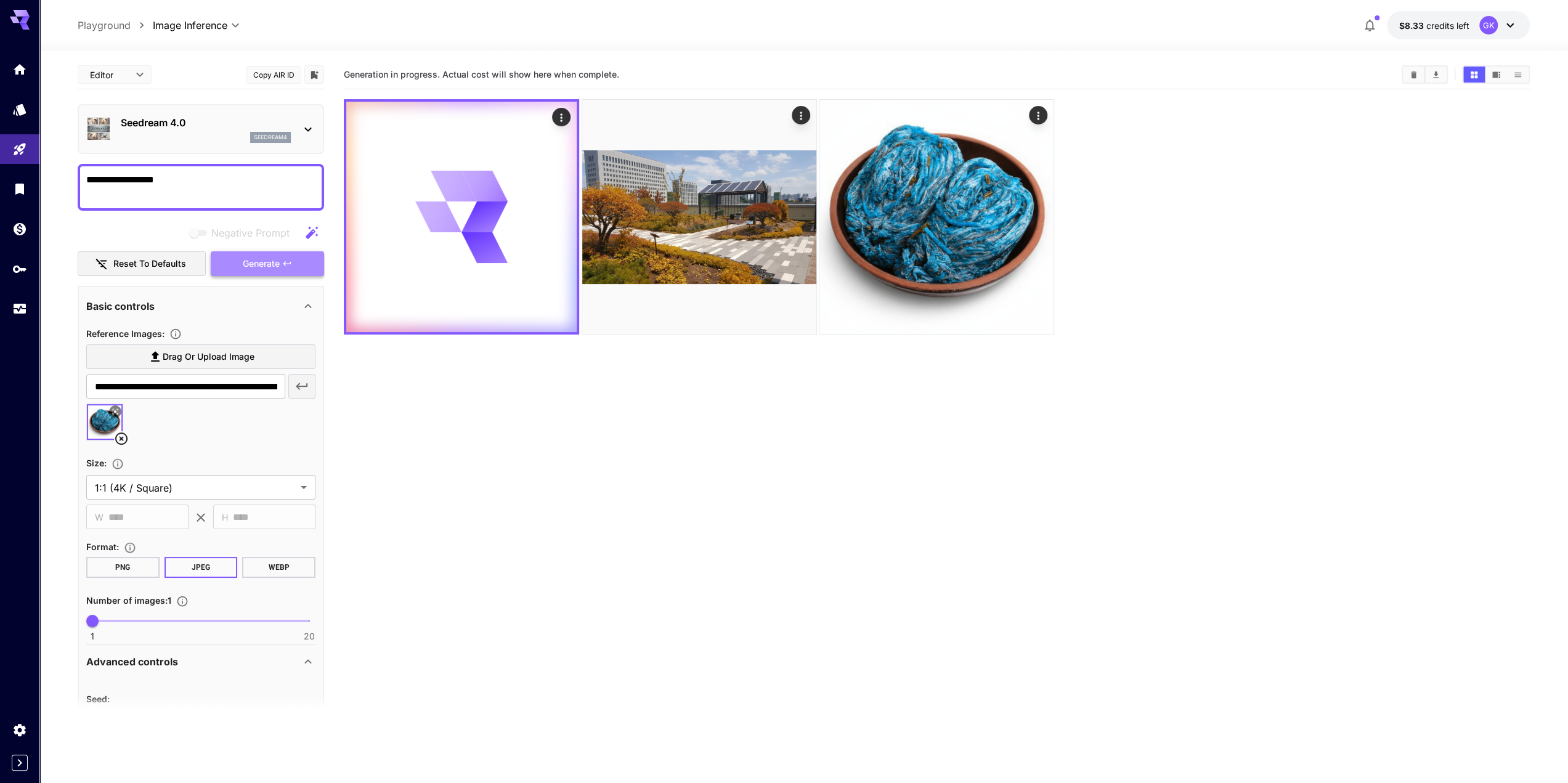
click at [280, 260] on button "Generate" at bounding box center [267, 264] width 114 height 25
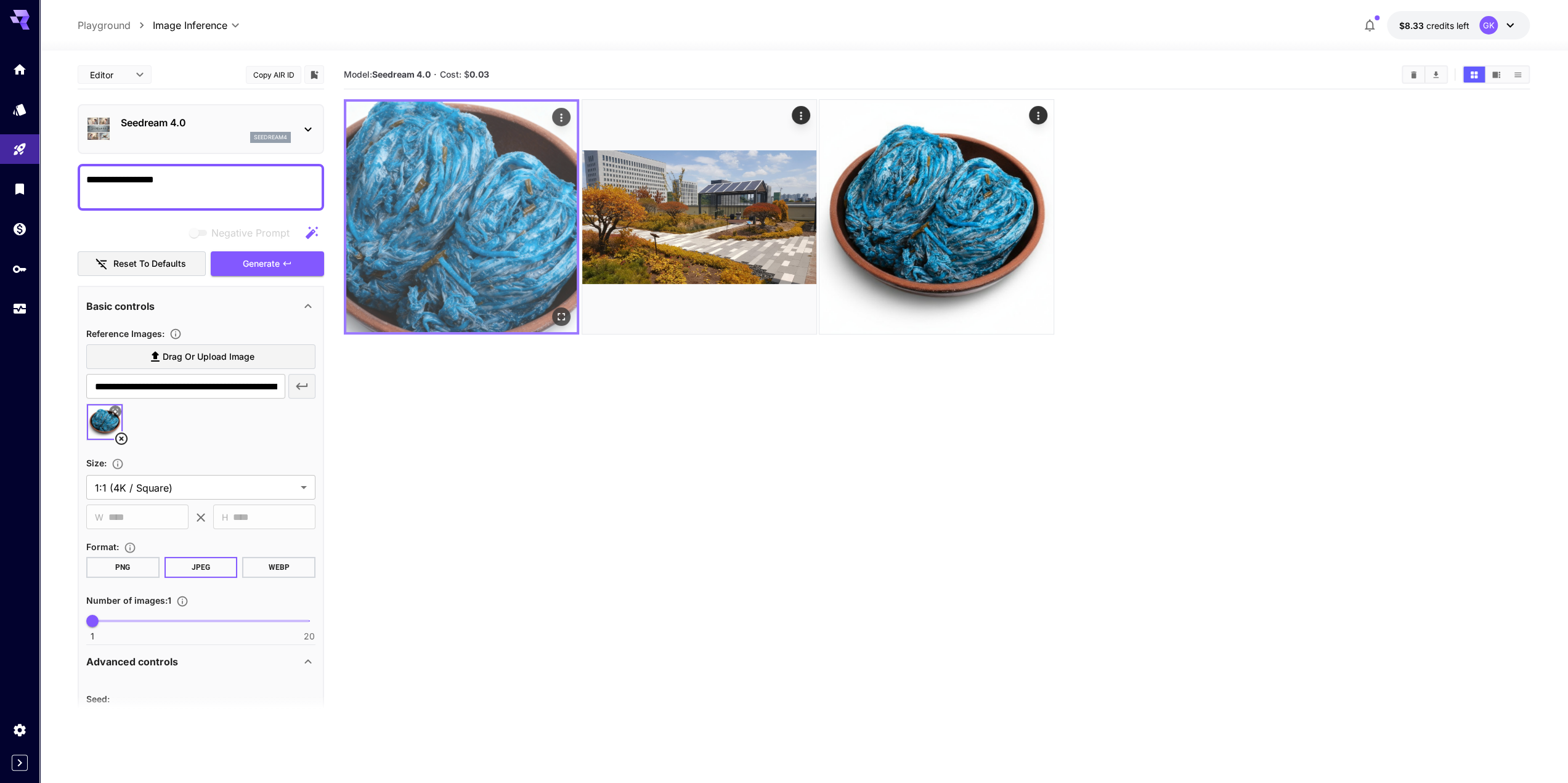
click at [495, 235] on img at bounding box center [461, 217] width 230 height 230
click at [556, 316] on icon "Open in fullscreen" at bounding box center [562, 317] width 12 height 12
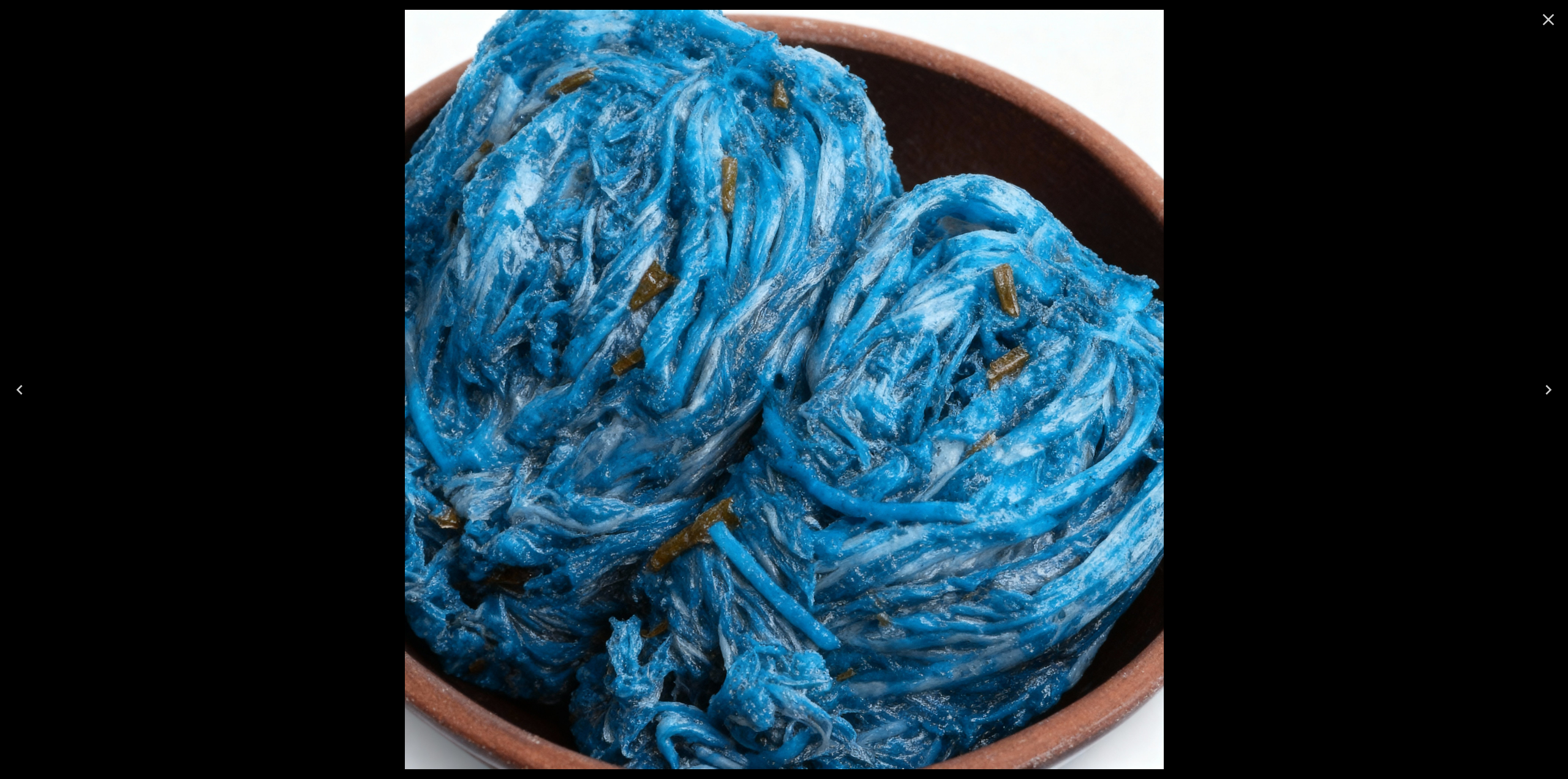
drag, startPoint x: 1549, startPoint y: 21, endPoint x: 1537, endPoint y: 23, distance: 12.2
click at [1549, 22] on icon "Close" at bounding box center [1549, 20] width 12 height 12
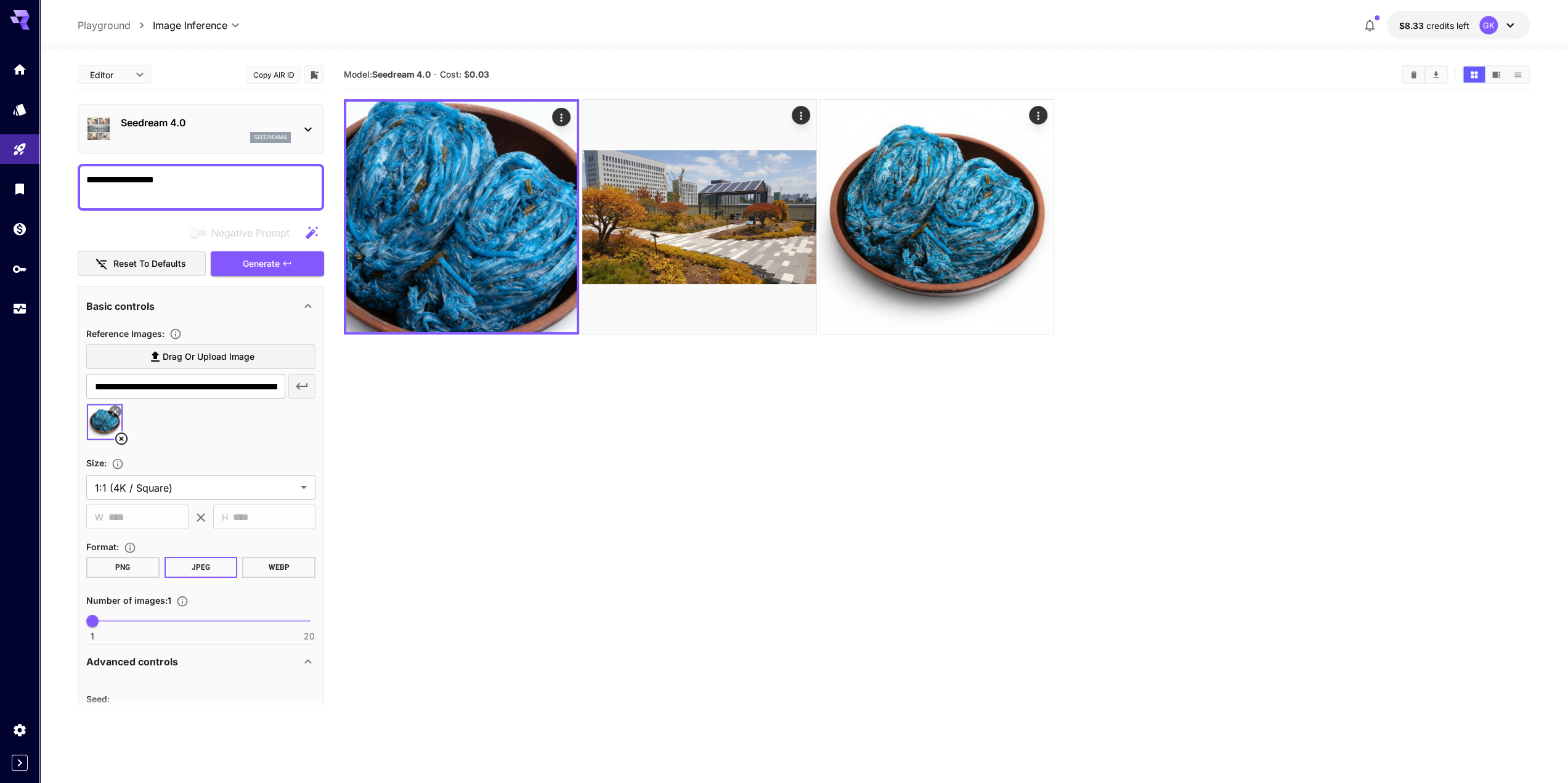
click at [652, 515] on section "Model: Seedream 4.0 · Cost: $ 0.03" at bounding box center [936, 451] width 1186 height 783
click at [180, 125] on p "Seedream 4.0" at bounding box center [206, 122] width 170 height 15
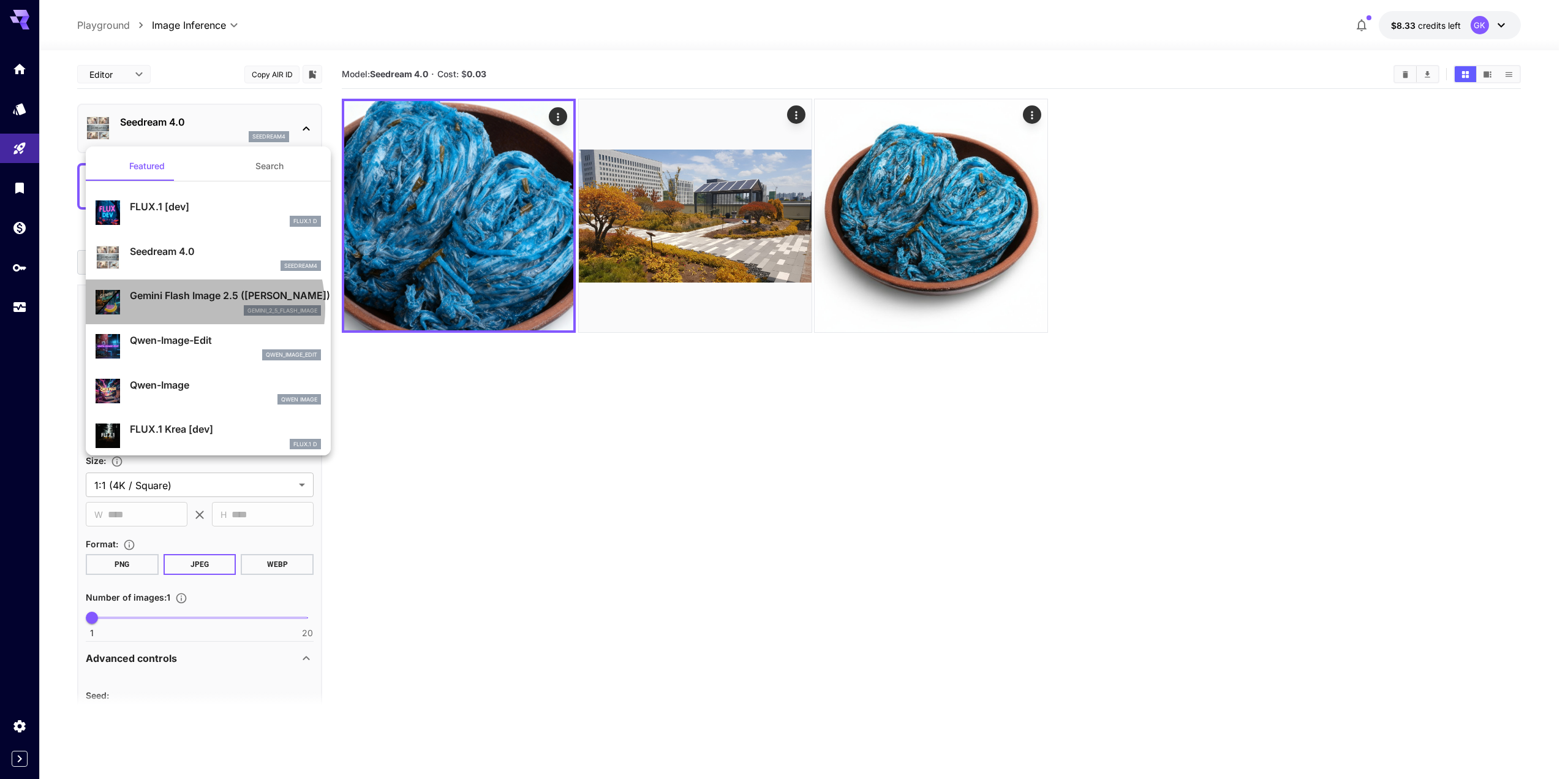
click at [196, 307] on div "gemini_2_5_flash_image" at bounding box center [225, 311] width 191 height 11
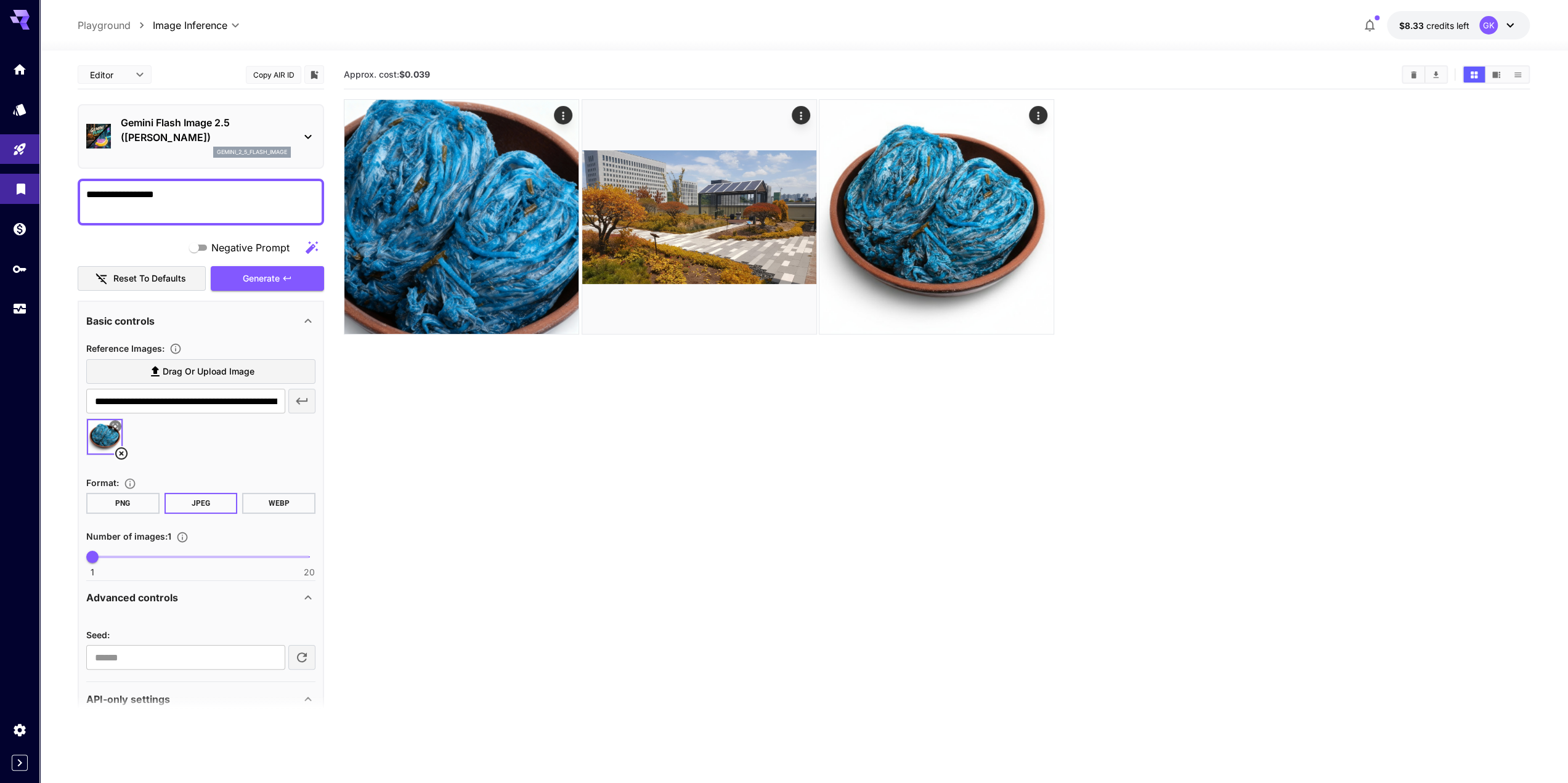
drag, startPoint x: 193, startPoint y: 200, endPoint x: 11, endPoint y: 203, distance: 182.0
click at [11, 203] on div "**********" at bounding box center [784, 440] width 1568 height 880
drag, startPoint x: 124, startPoint y: 453, endPoint x: 185, endPoint y: 434, distance: 63.9
click at [124, 453] on icon at bounding box center [122, 453] width 15 height 15
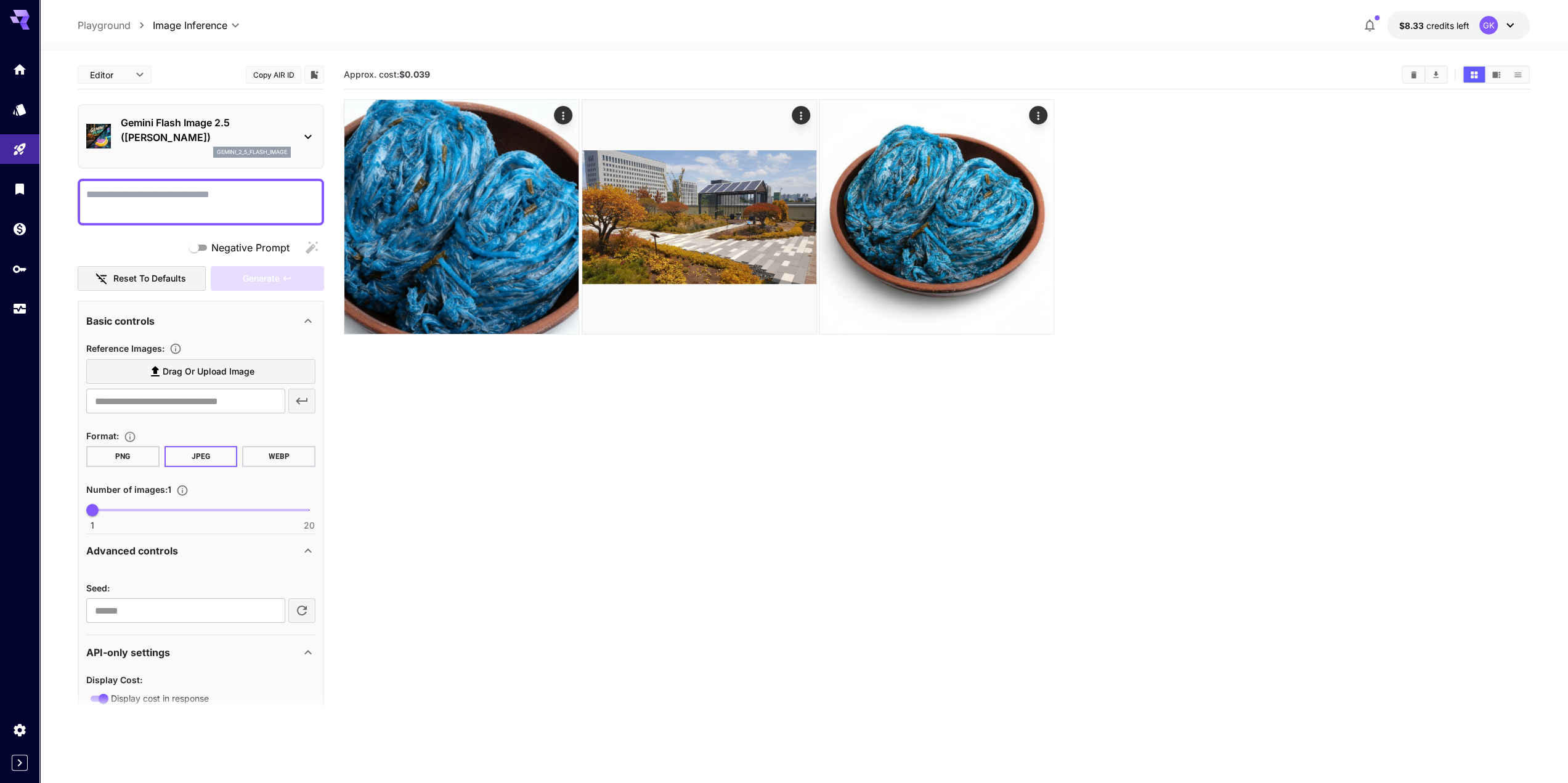
click at [266, 371] on label "Drag or upload image" at bounding box center [201, 371] width 229 height 25
click at [0, 0] on input "Drag or upload image" at bounding box center [0, 0] width 0 height 0
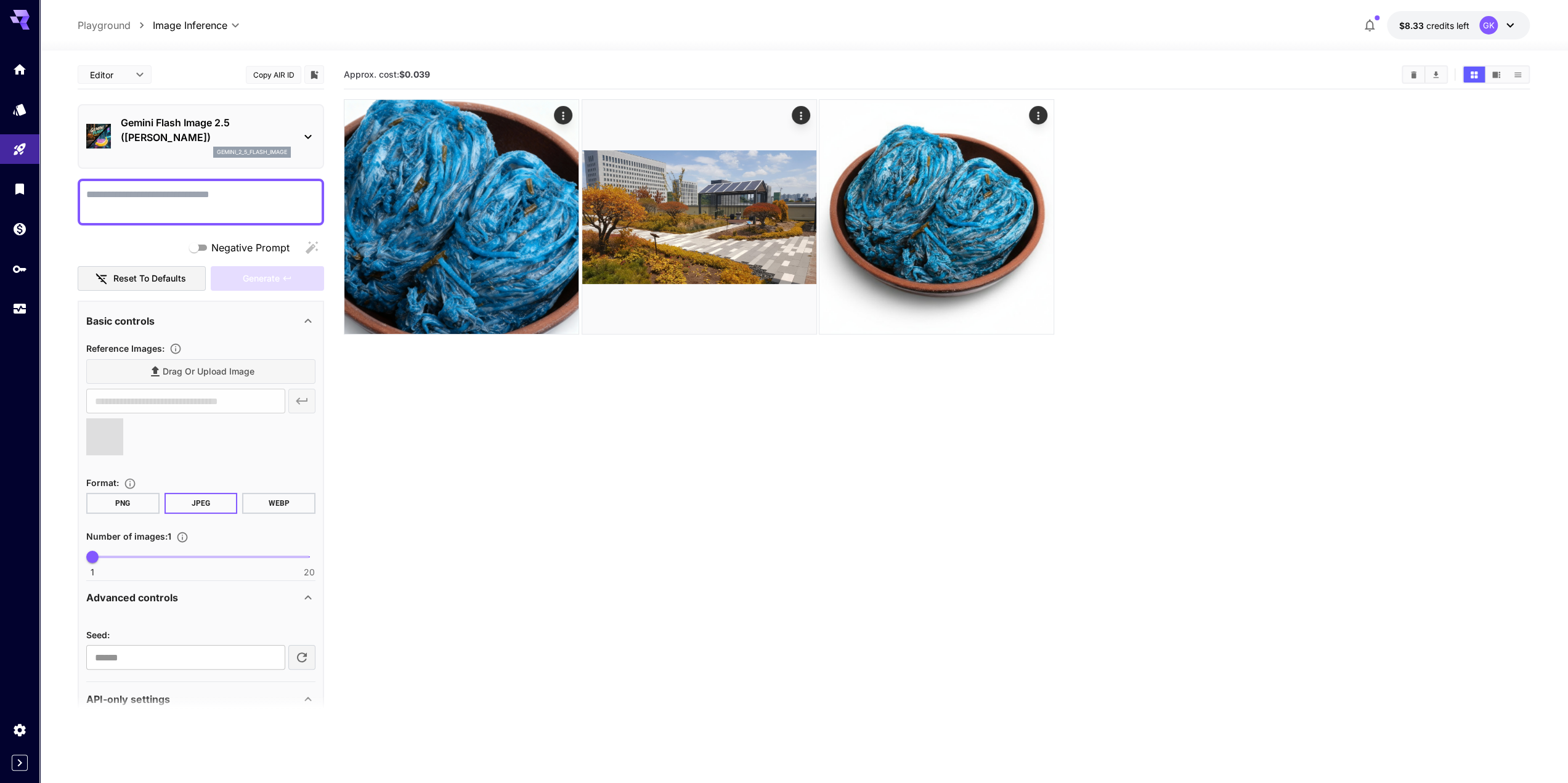
click at [156, 200] on textarea "Negative Prompt" at bounding box center [201, 202] width 229 height 30
type input "**********"
type textarea "*"
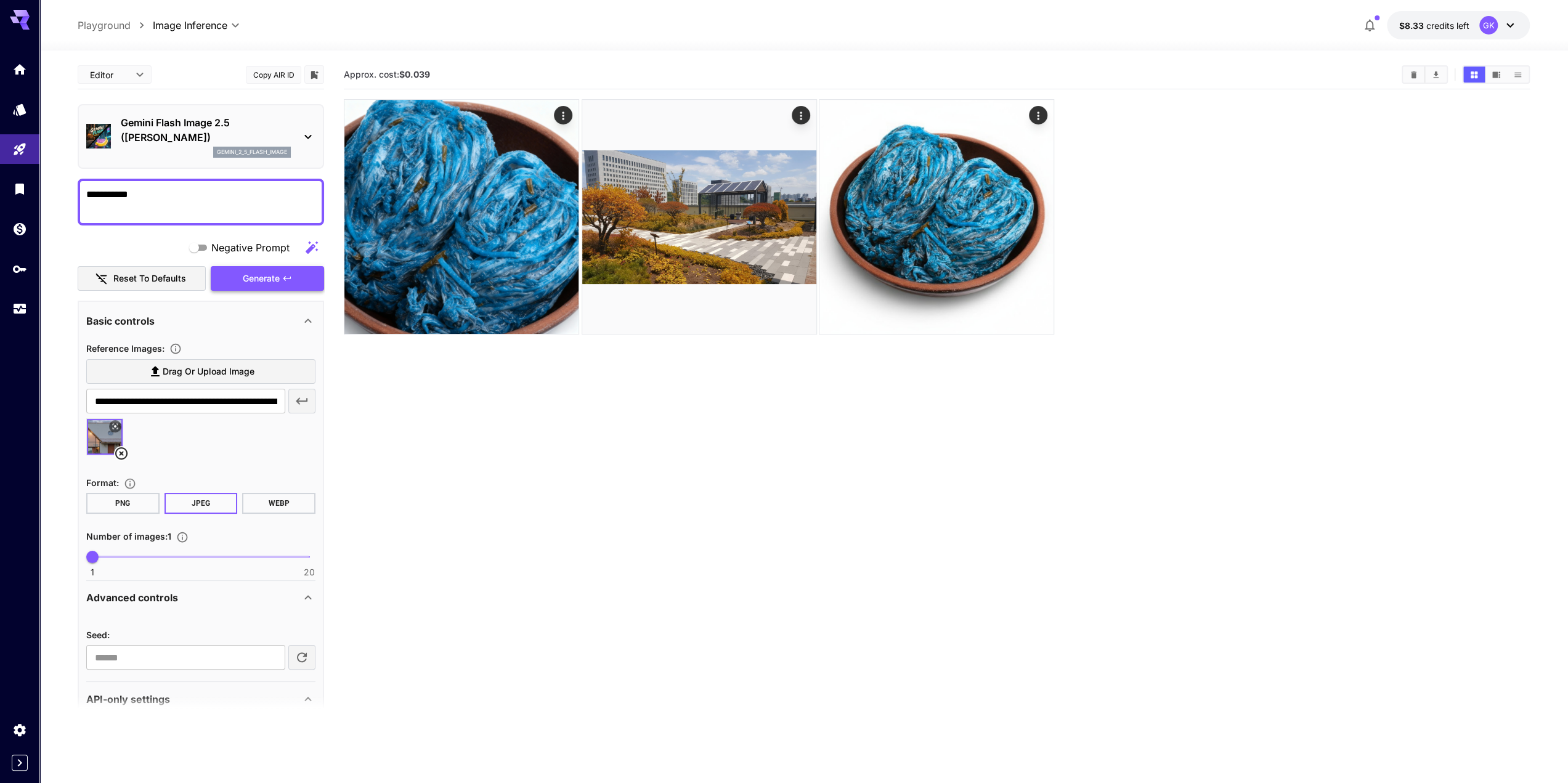
type textarea "**********"
click at [254, 269] on button "Generate" at bounding box center [267, 279] width 114 height 25
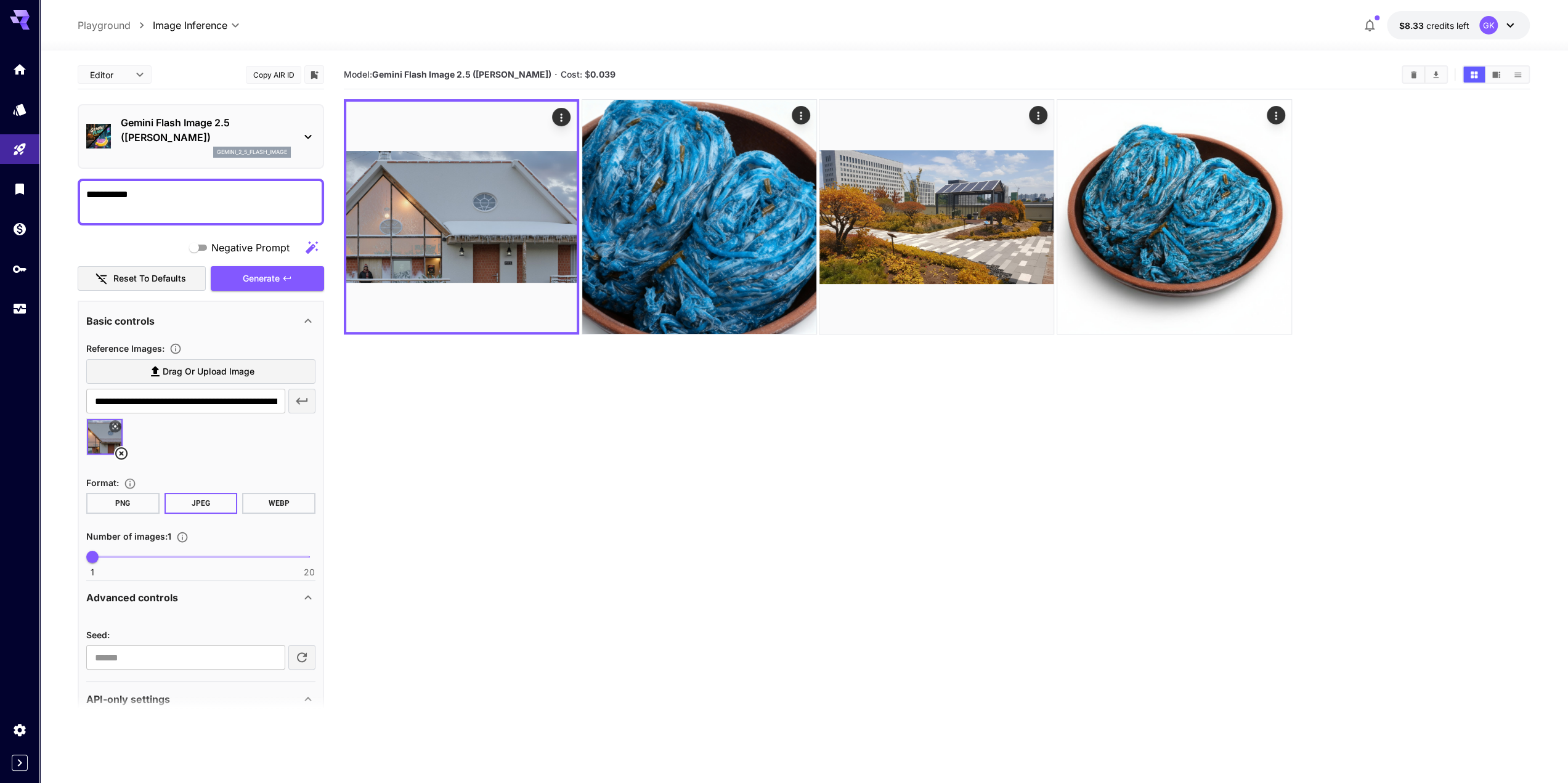
click at [614, 414] on section "Model: Gemini Flash Image 2.5 ([PERSON_NAME]) · Cost: $ 0.039" at bounding box center [936, 451] width 1186 height 783
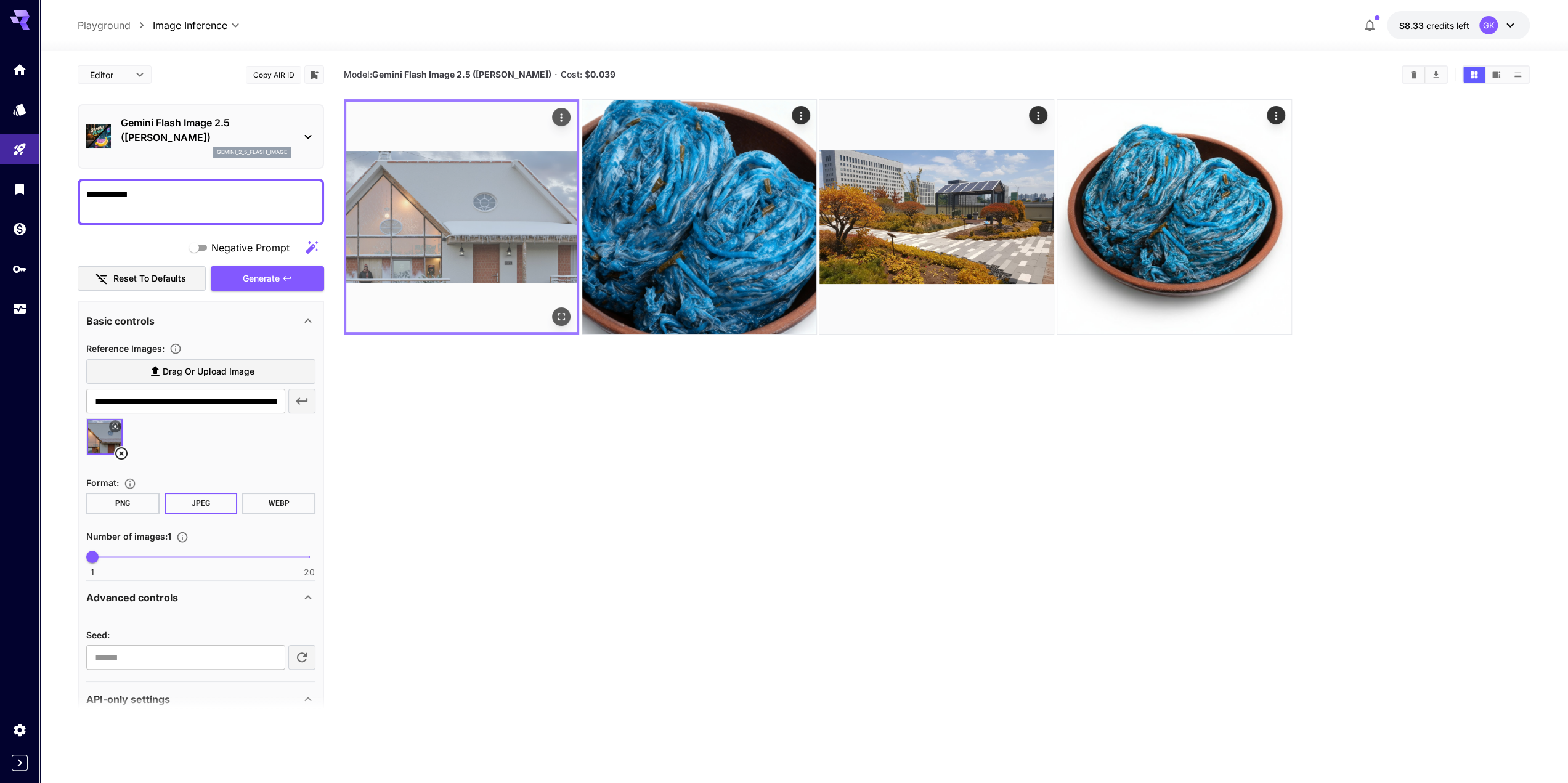
click at [562, 117] on icon "Actions" at bounding box center [562, 117] width 2 height 8
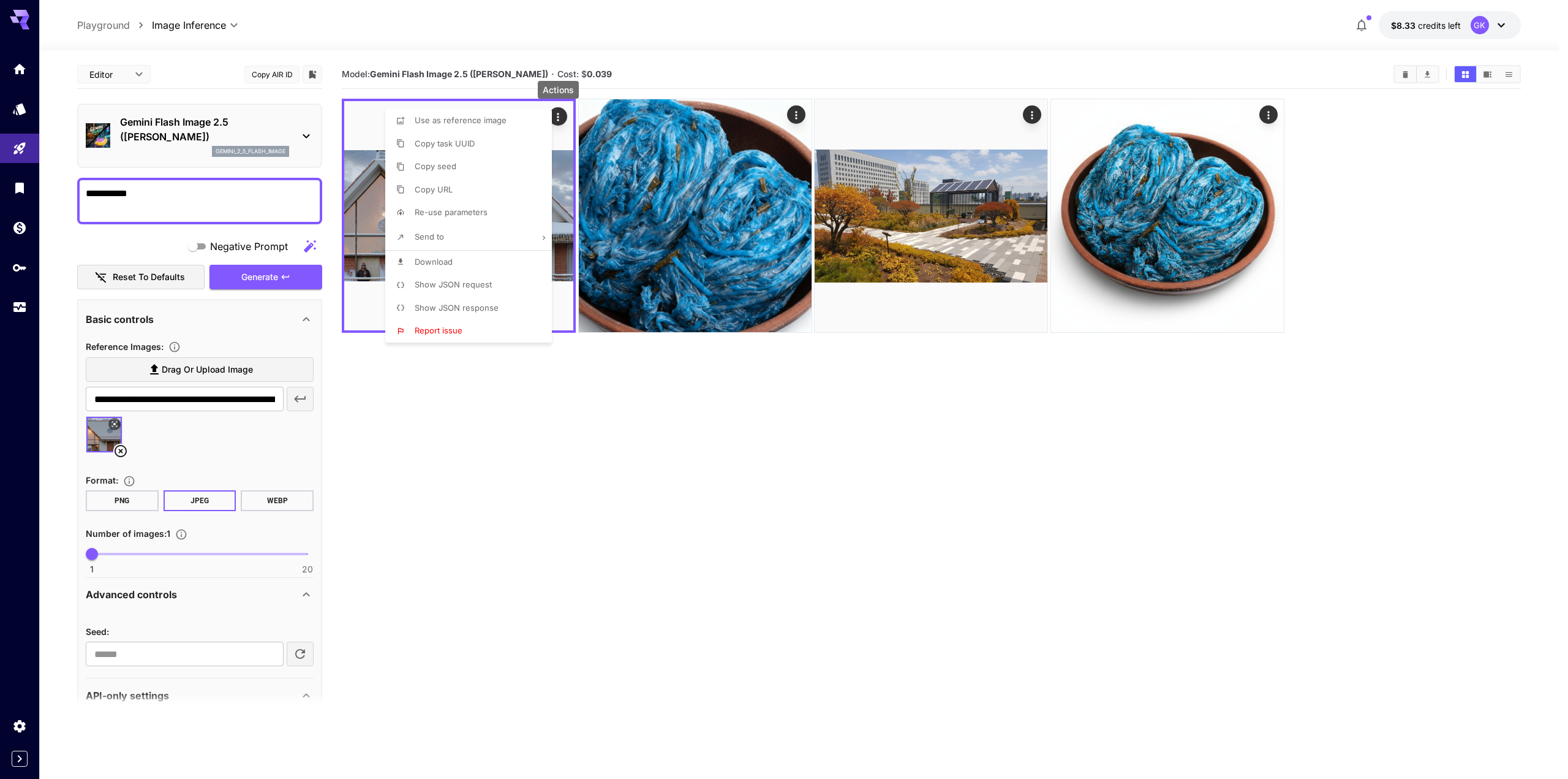
click at [402, 261] on icon at bounding box center [401, 262] width 9 height 9
click at [558, 544] on div at bounding box center [784, 389] width 1568 height 779
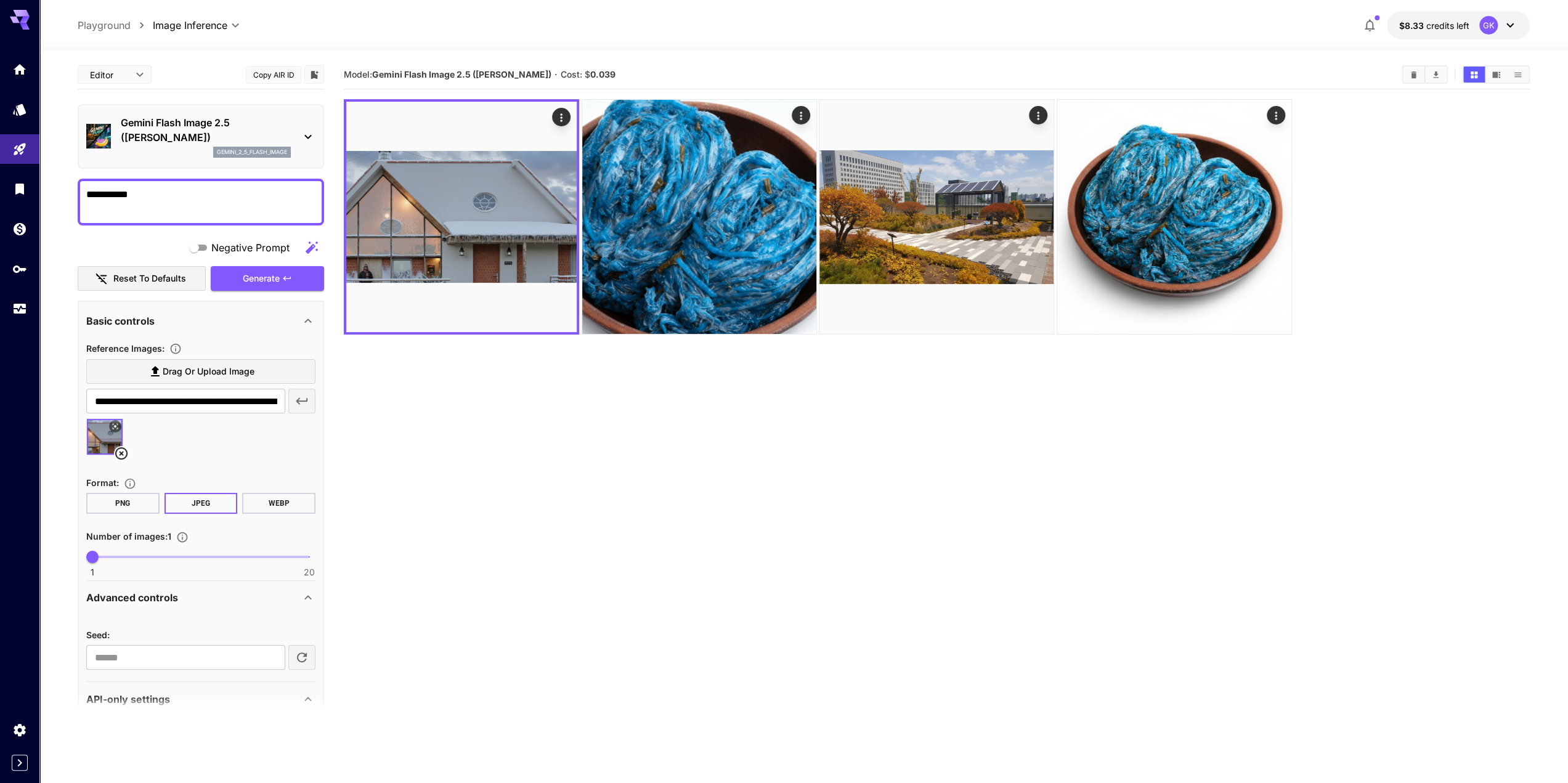
click at [118, 455] on icon at bounding box center [122, 453] width 15 height 15
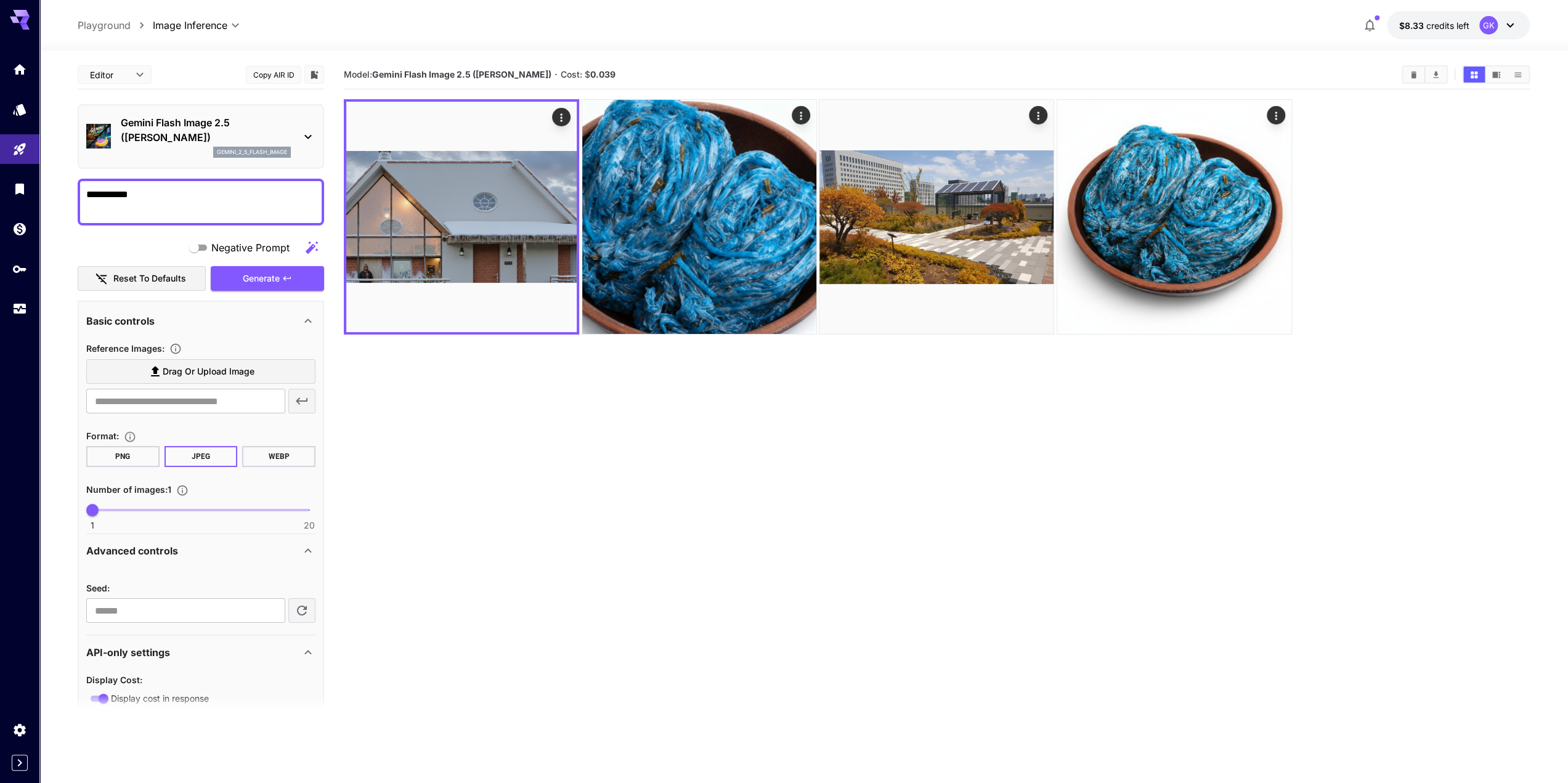
click at [259, 366] on label "Drag or upload image" at bounding box center [201, 371] width 229 height 25
click at [0, 0] on input "Drag or upload image" at bounding box center [0, 0] width 0 height 0
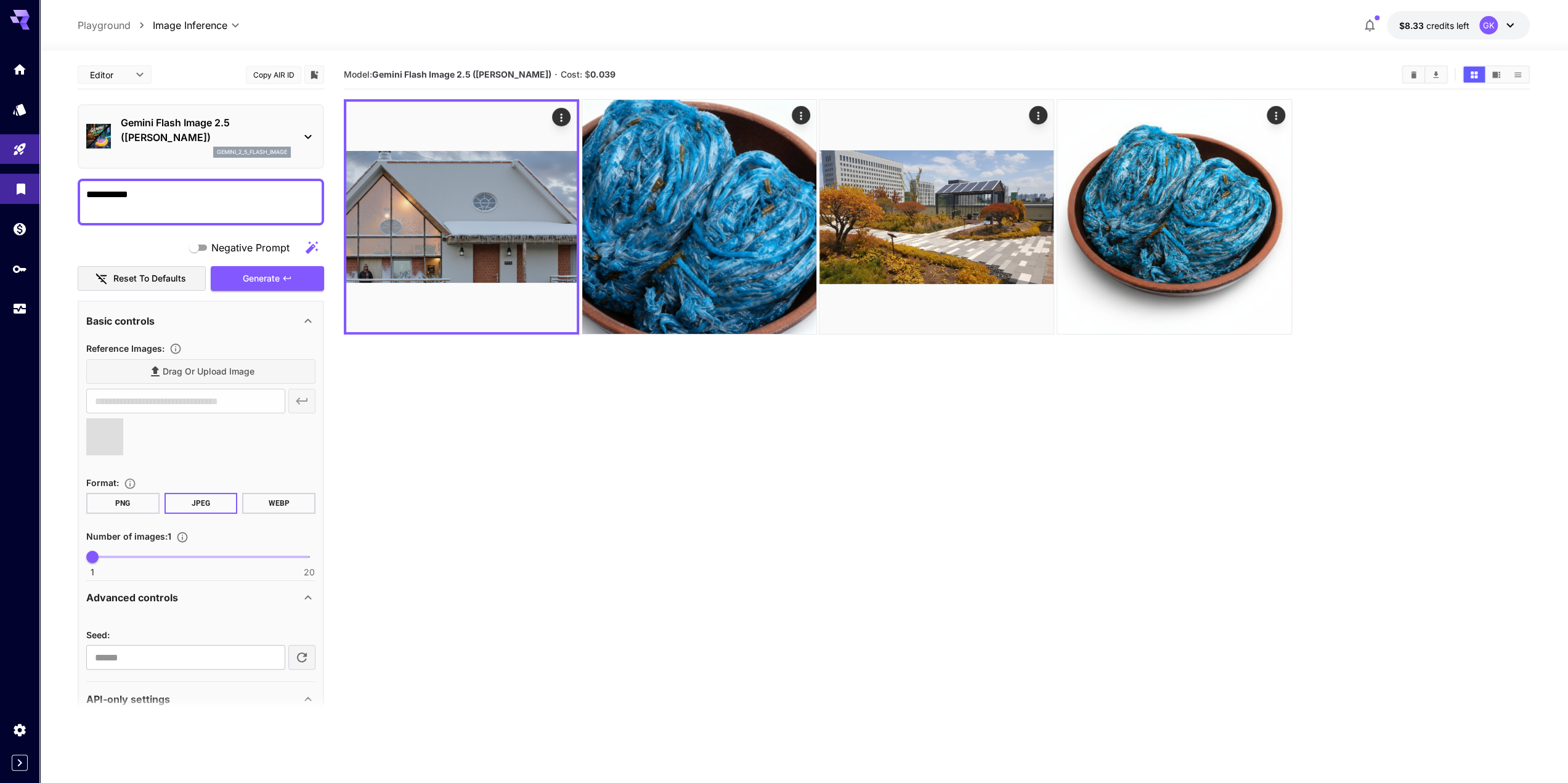
drag, startPoint x: 166, startPoint y: 197, endPoint x: 10, endPoint y: 192, distance: 156.1
click at [10, 192] on div "**********" at bounding box center [784, 440] width 1568 height 880
type input "**********"
type textarea "*"
type textarea "**********"
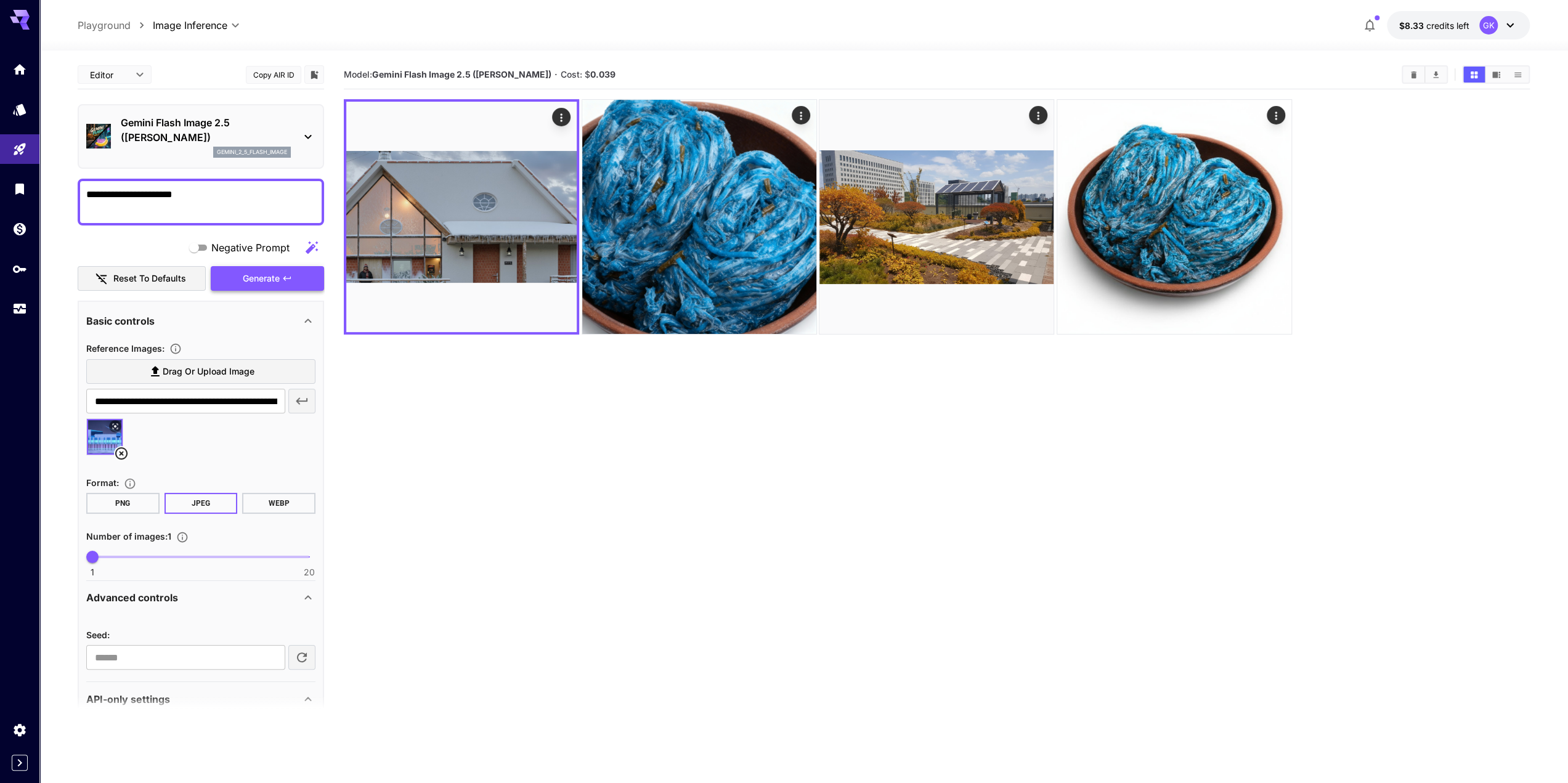
click at [267, 280] on span "Generate" at bounding box center [262, 278] width 37 height 16
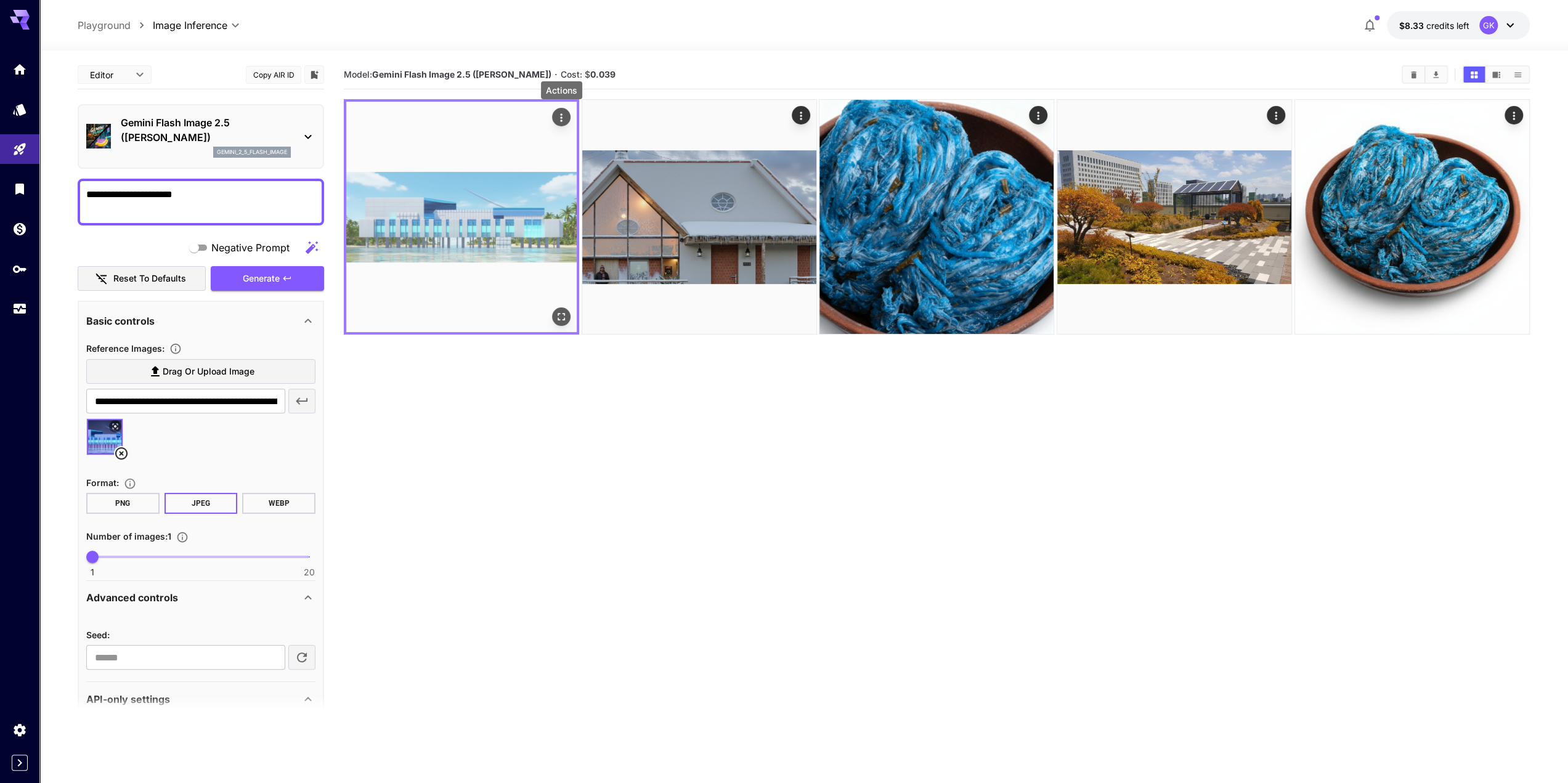
click at [560, 120] on icon "Actions" at bounding box center [562, 118] width 12 height 12
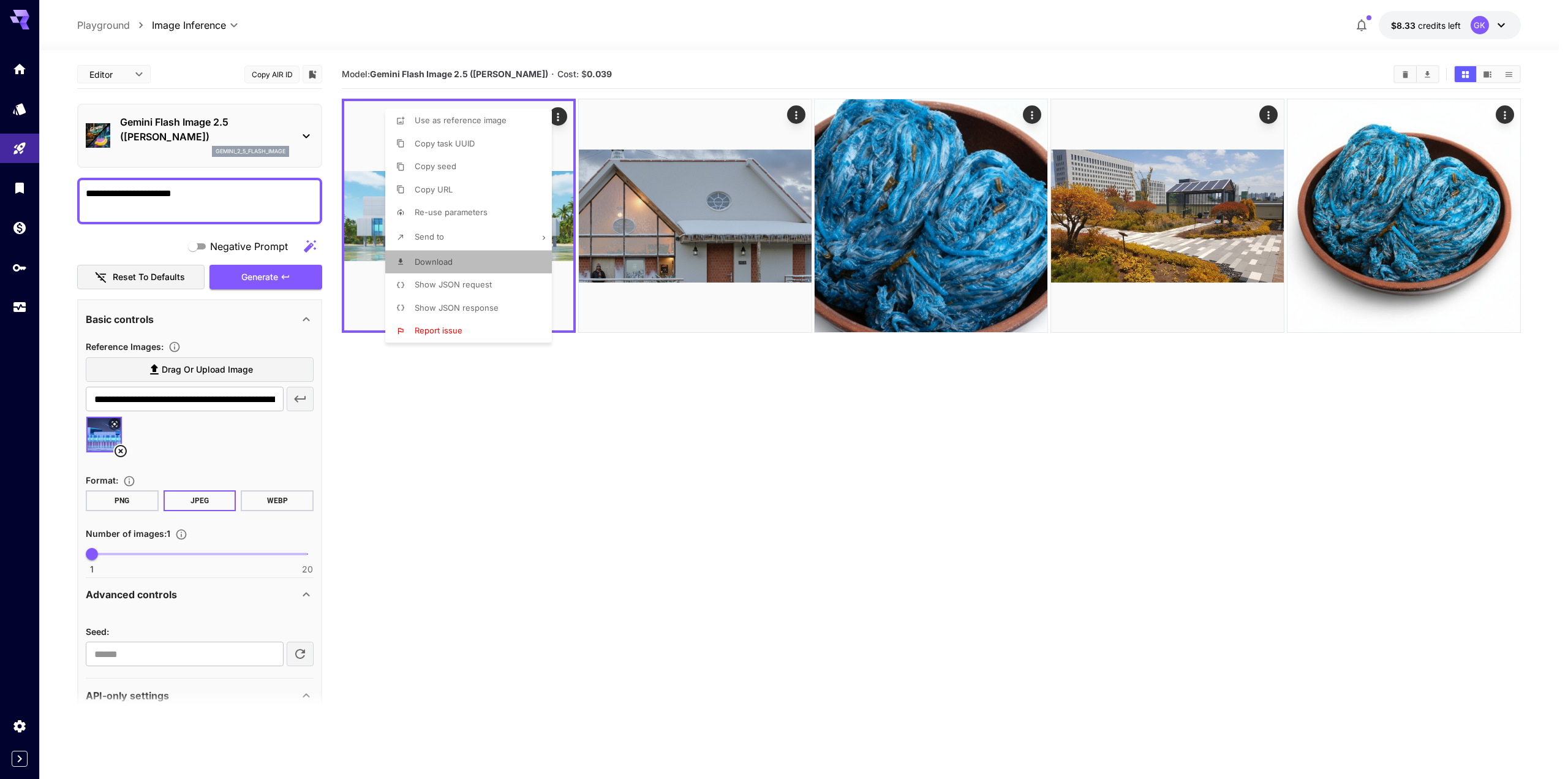
click at [408, 261] on li "Download" at bounding box center [472, 263] width 174 height 23
click at [122, 450] on div at bounding box center [784, 389] width 1568 height 779
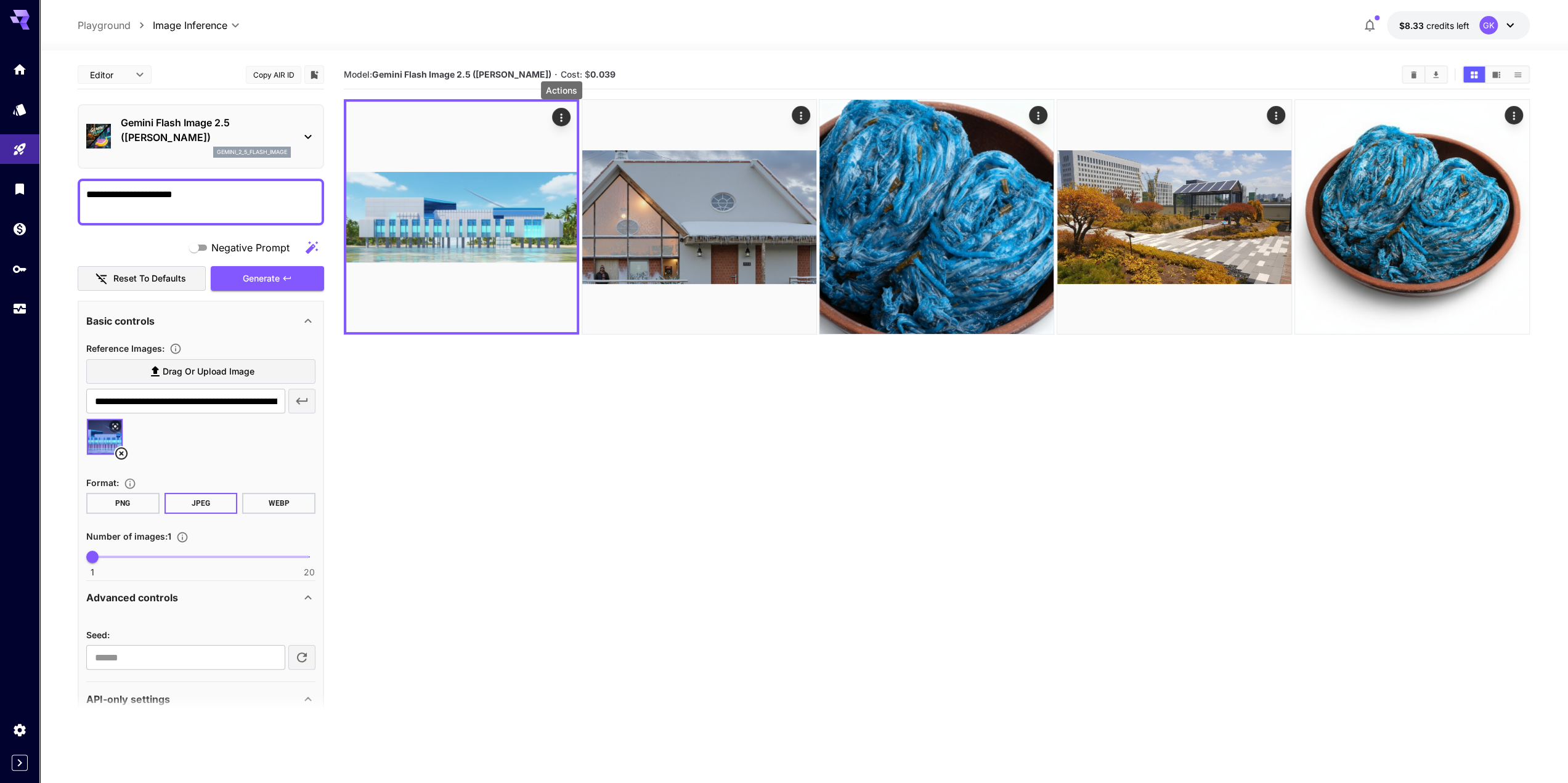
click at [119, 455] on icon at bounding box center [121, 453] width 12 height 12
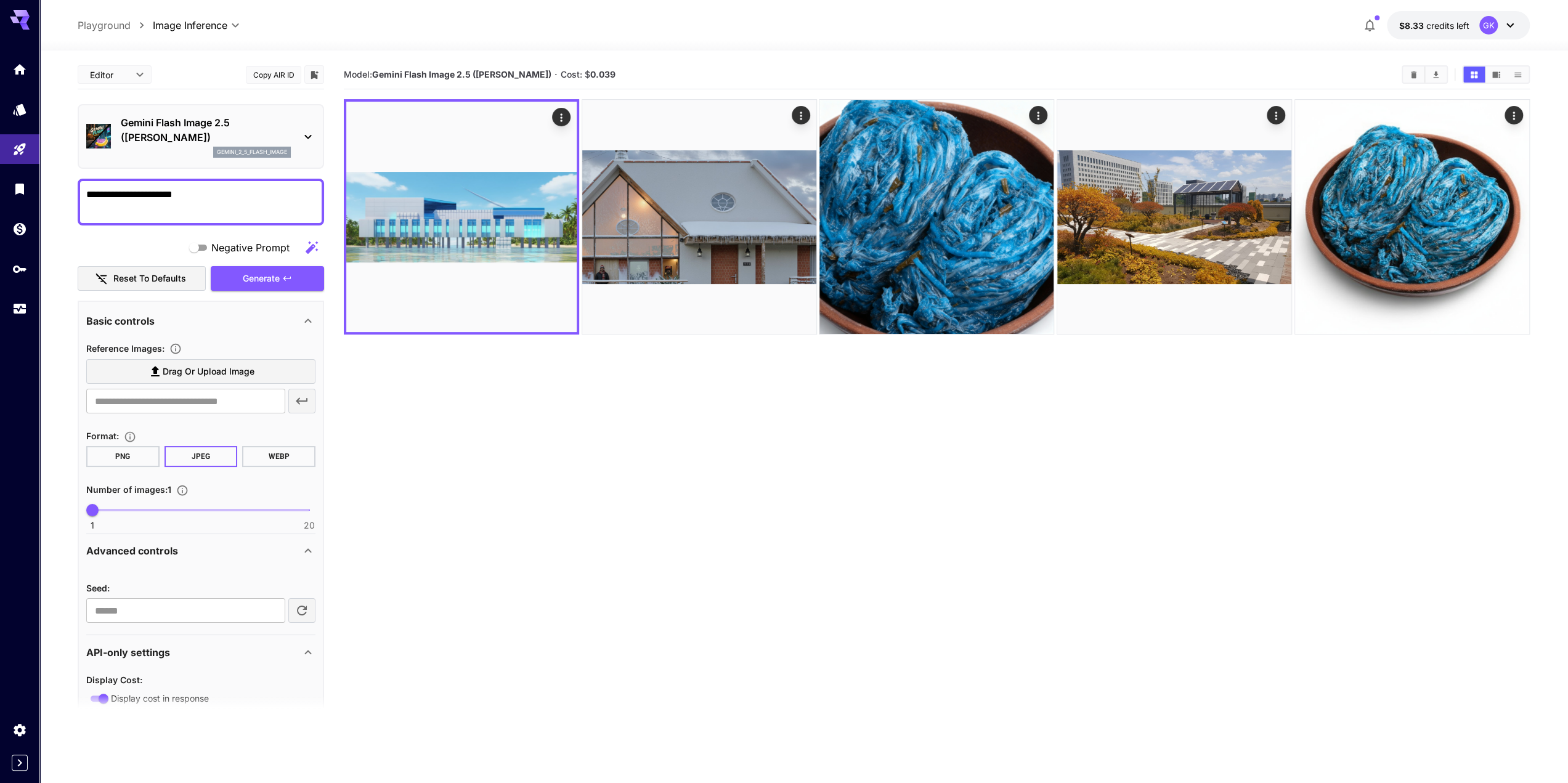
click at [621, 434] on section "Model: Gemini Flash Image 2.5 ([PERSON_NAME]) · Cost: $ 0.039" at bounding box center [936, 451] width 1186 height 783
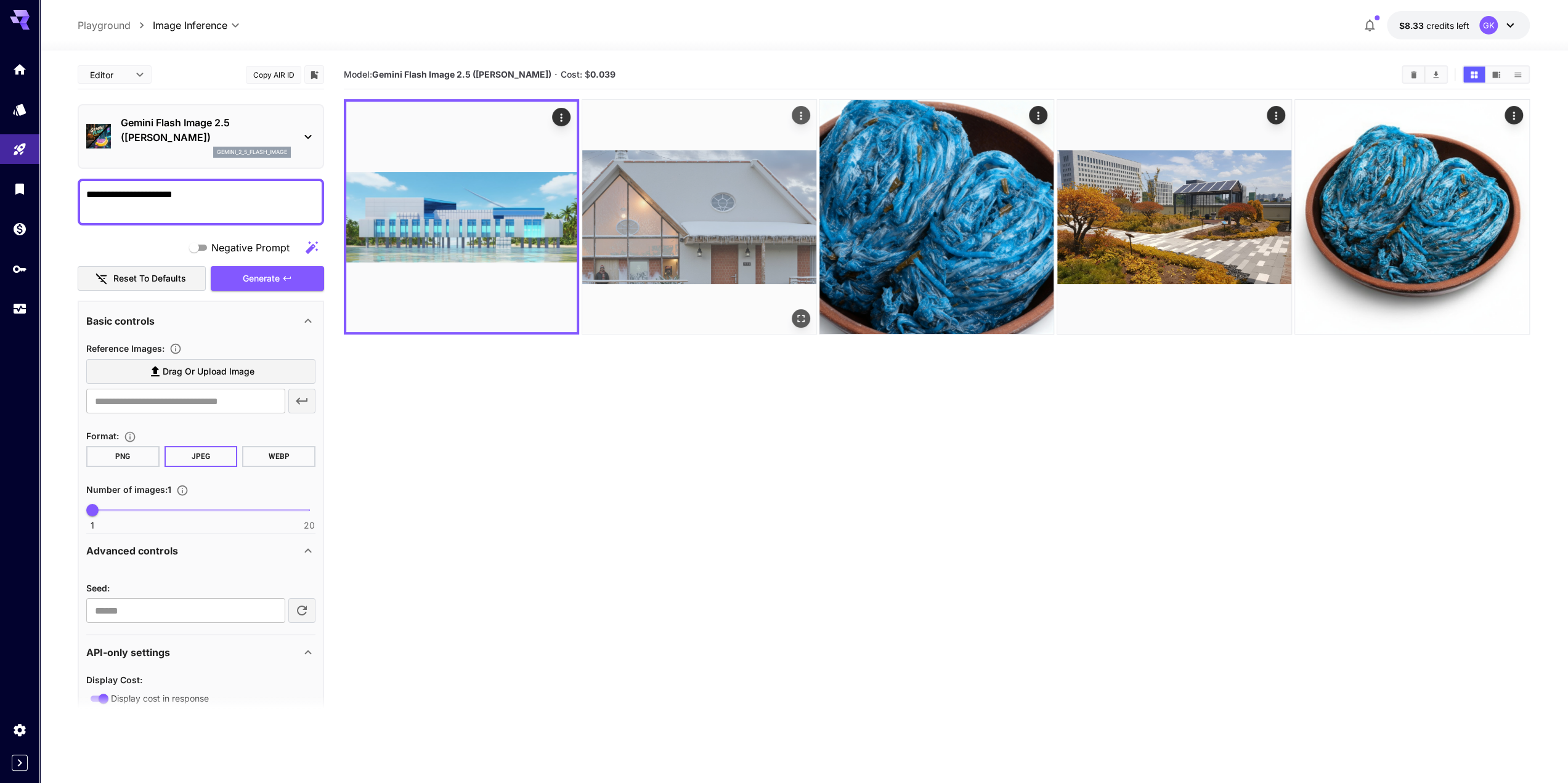
click at [668, 252] on img at bounding box center [699, 217] width 234 height 234
